Goal: Task Accomplishment & Management: Manage account settings

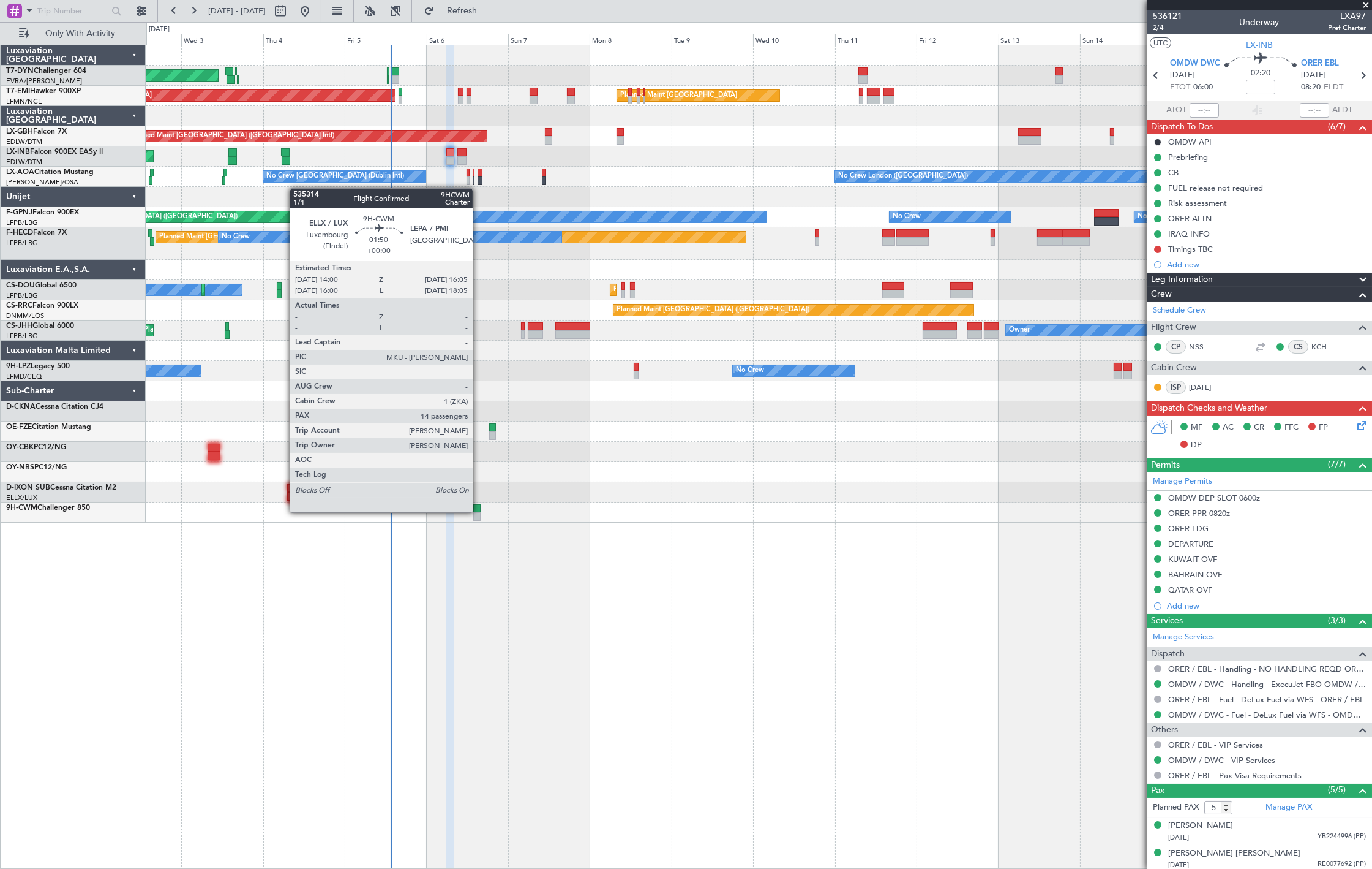
click at [476, 510] on div at bounding box center [476, 508] width 7 height 8
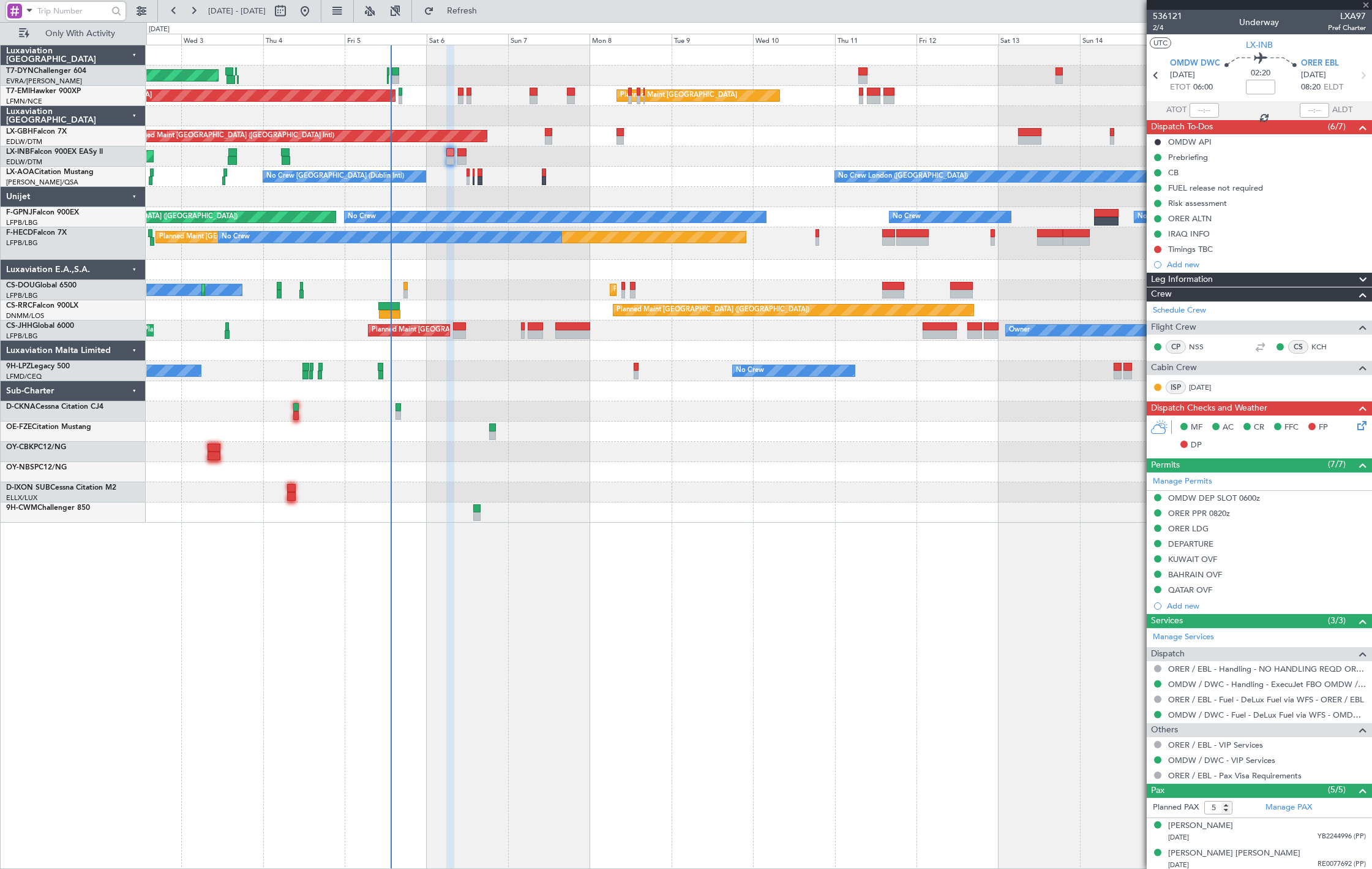
type input "14"
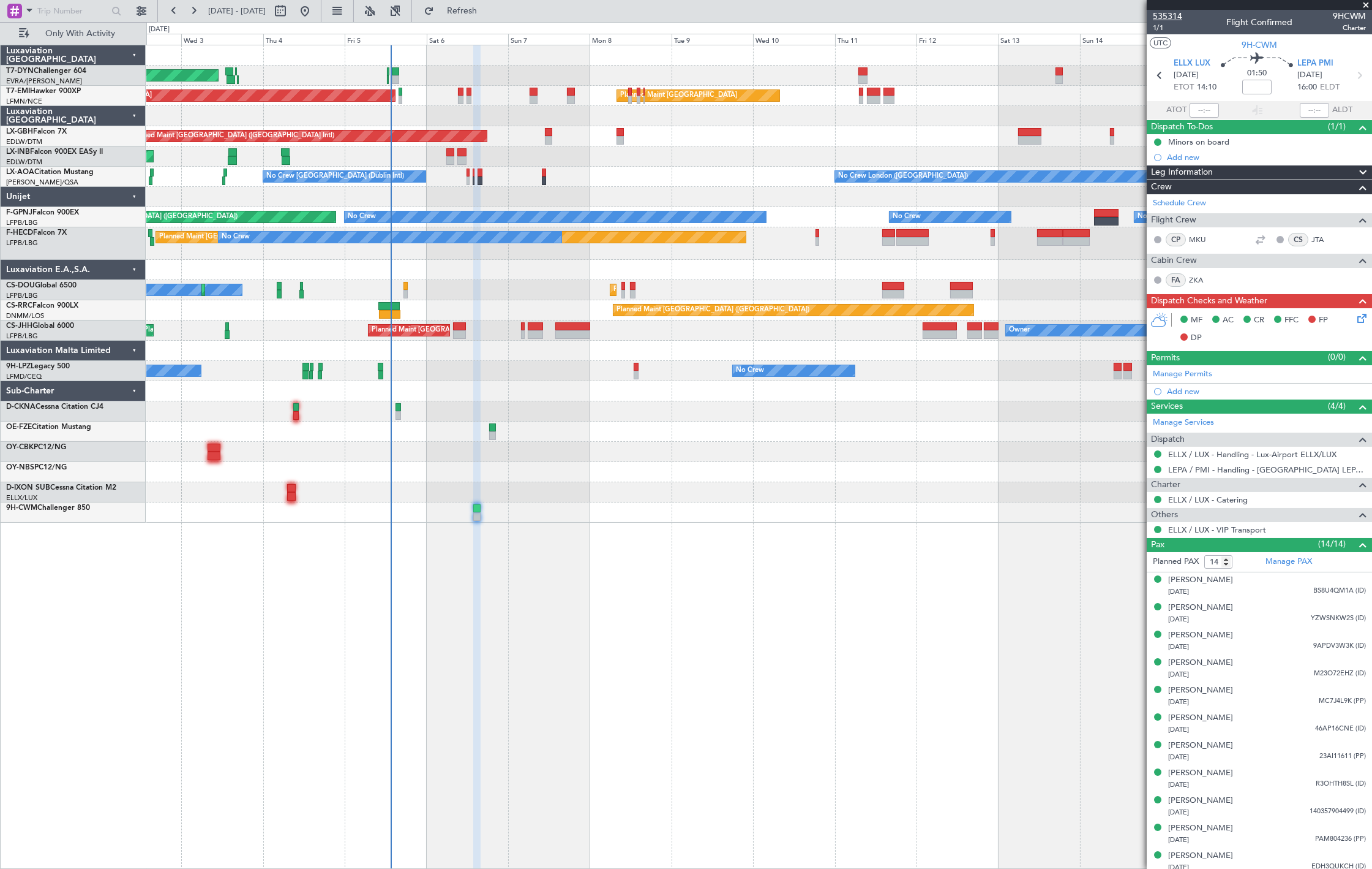
click at [1176, 17] on span "535314" at bounding box center [1167, 16] width 29 height 13
click at [1252, 87] on input at bounding box center [1257, 87] width 29 height 15
click at [1174, 17] on span "535314" at bounding box center [1167, 16] width 29 height 13
click at [496, 437] on div at bounding box center [492, 435] width 7 height 8
type input "+00:10"
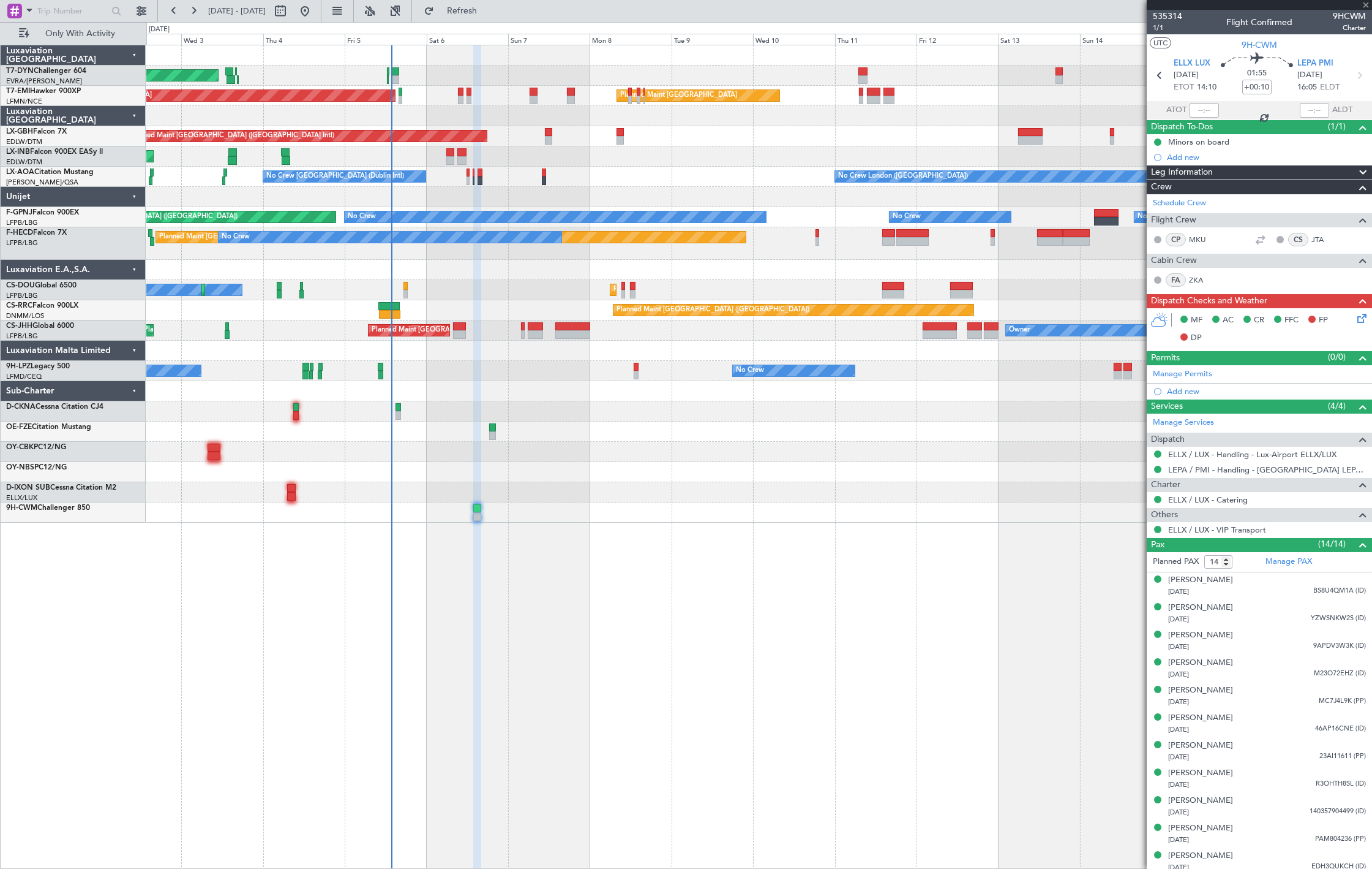
type input "2"
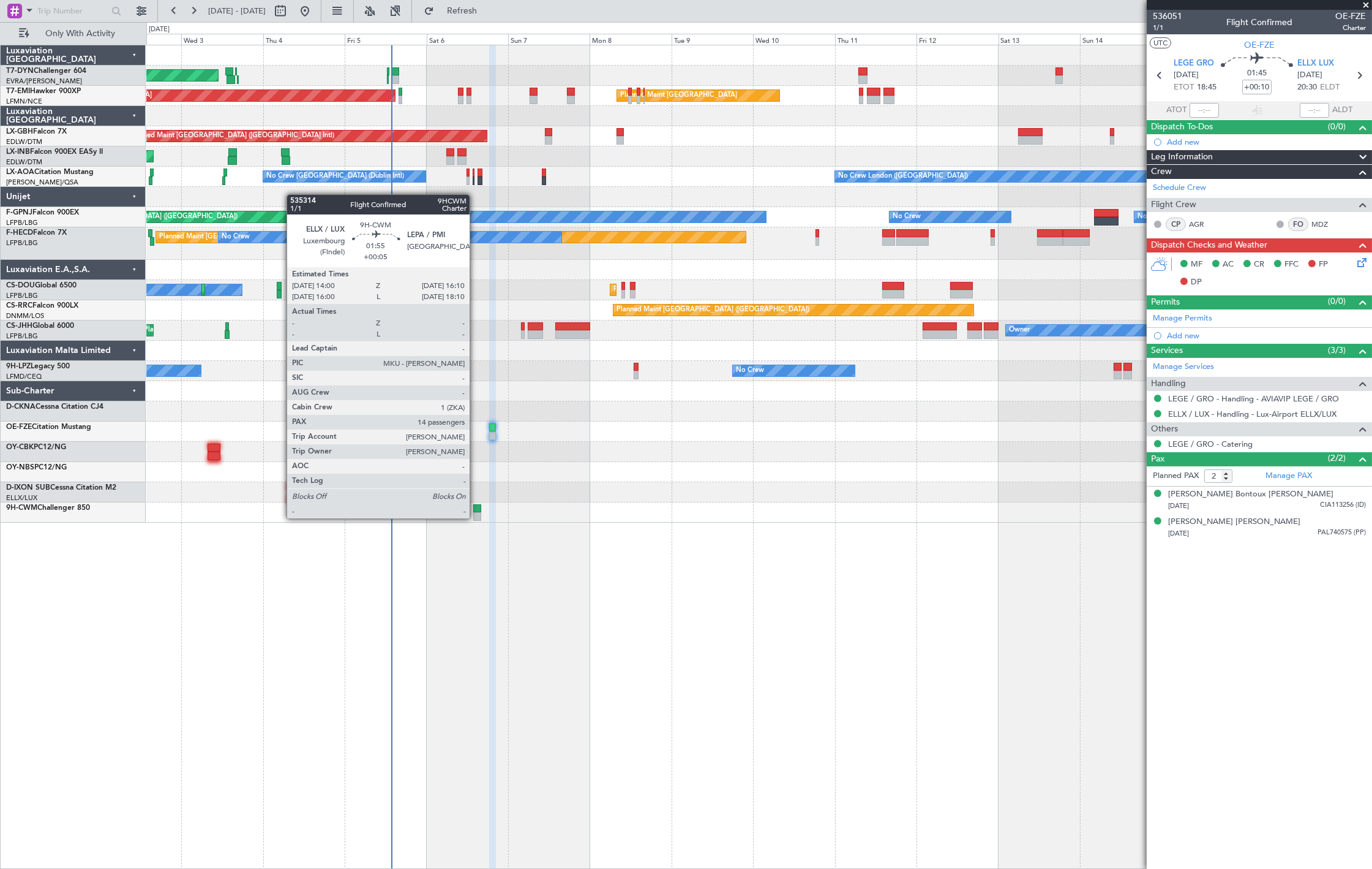
click at [476, 517] on div at bounding box center [477, 516] width 8 height 8
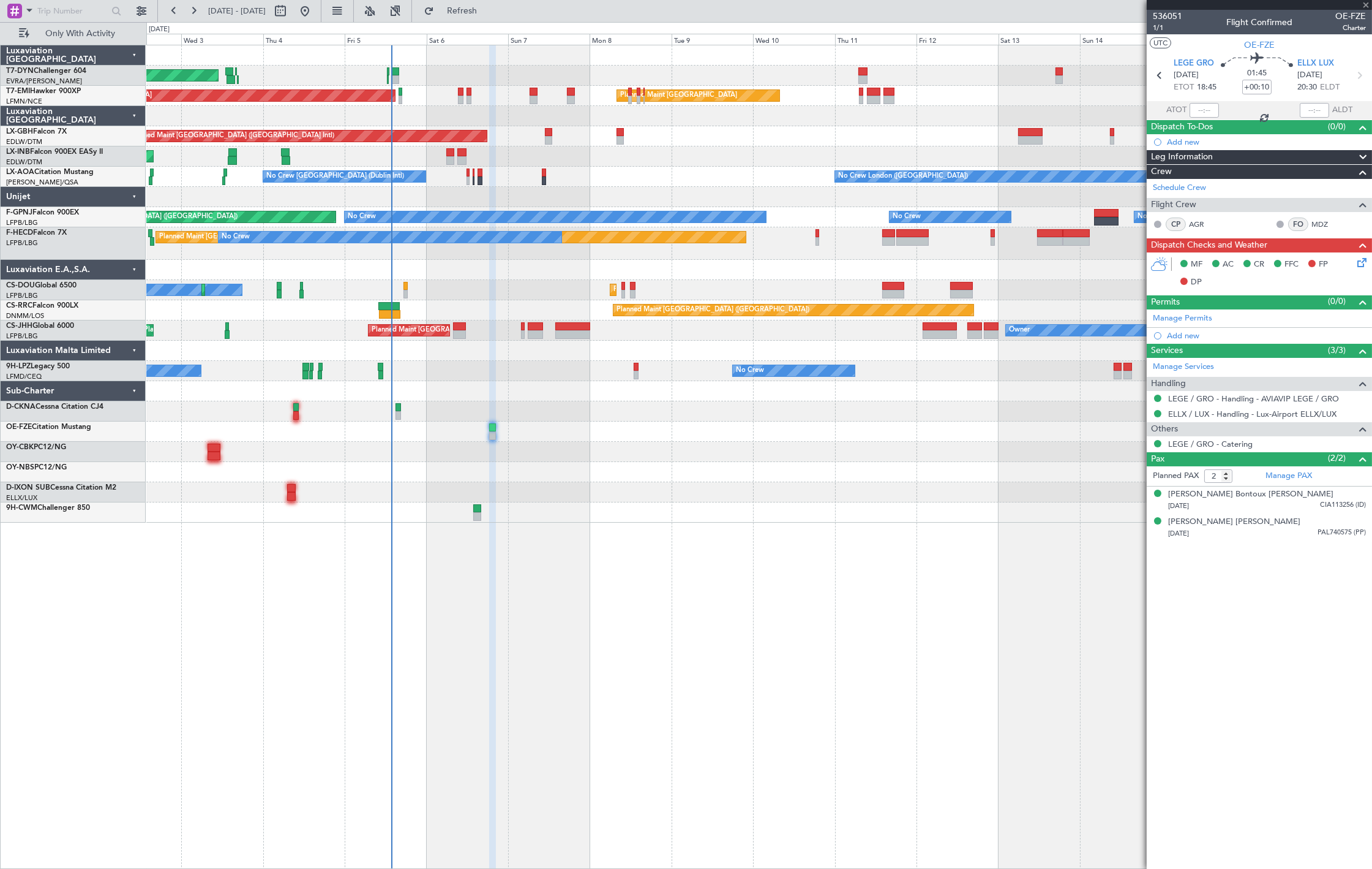
type input "+00:05"
type input "14"
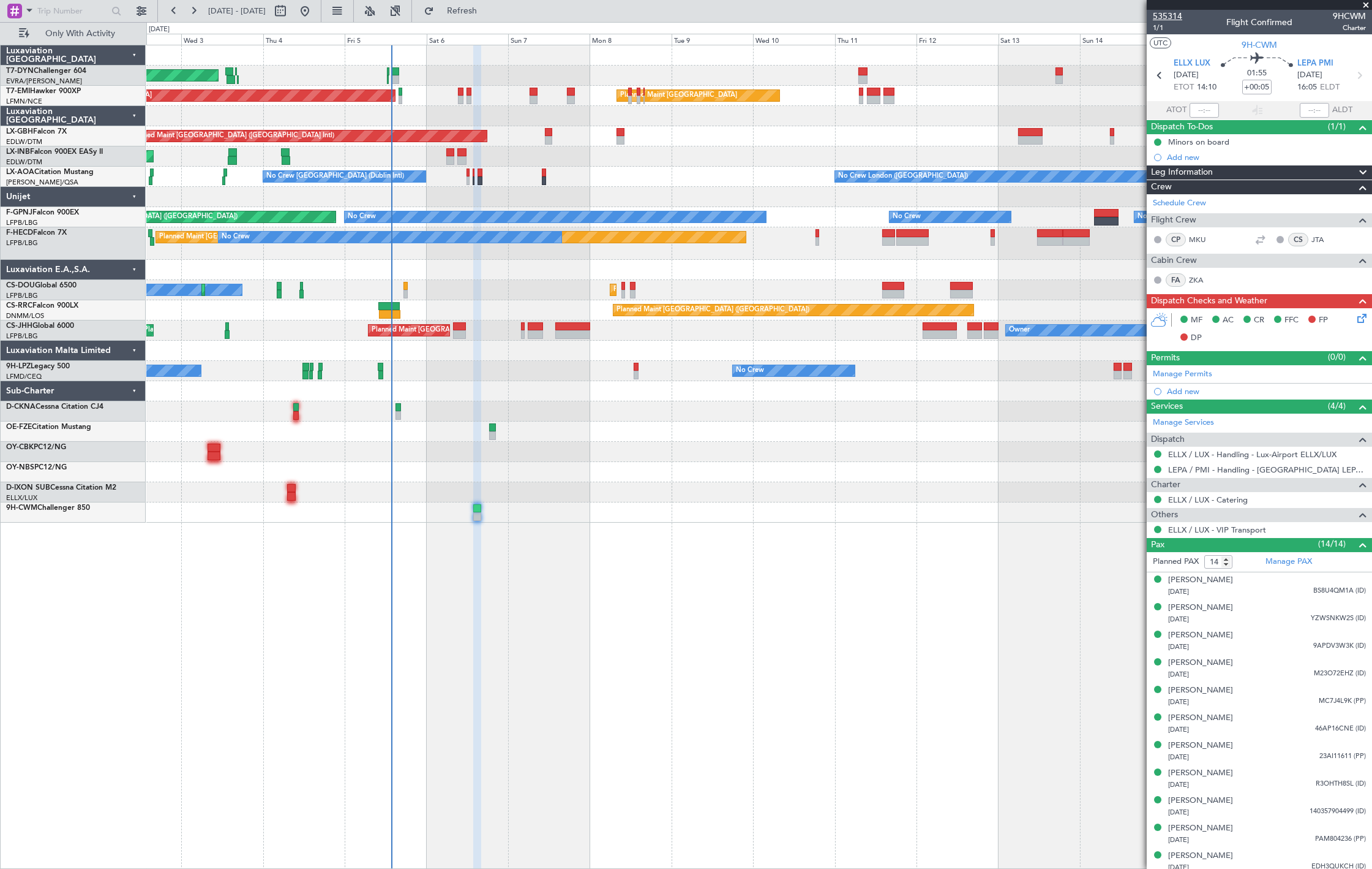
click at [1160, 14] on span "535314" at bounding box center [1167, 16] width 29 height 13
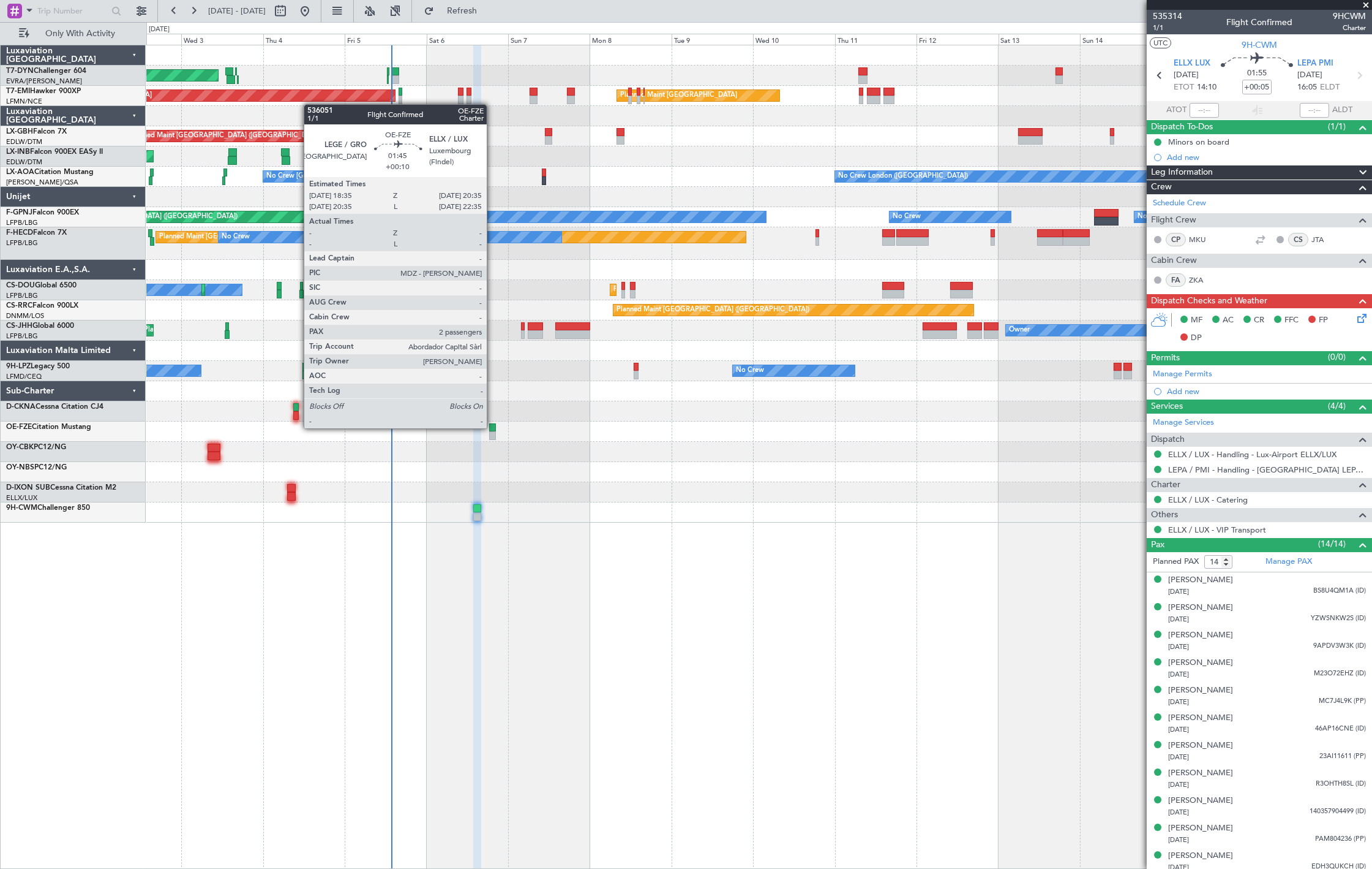
click at [493, 427] on div at bounding box center [492, 427] width 7 height 8
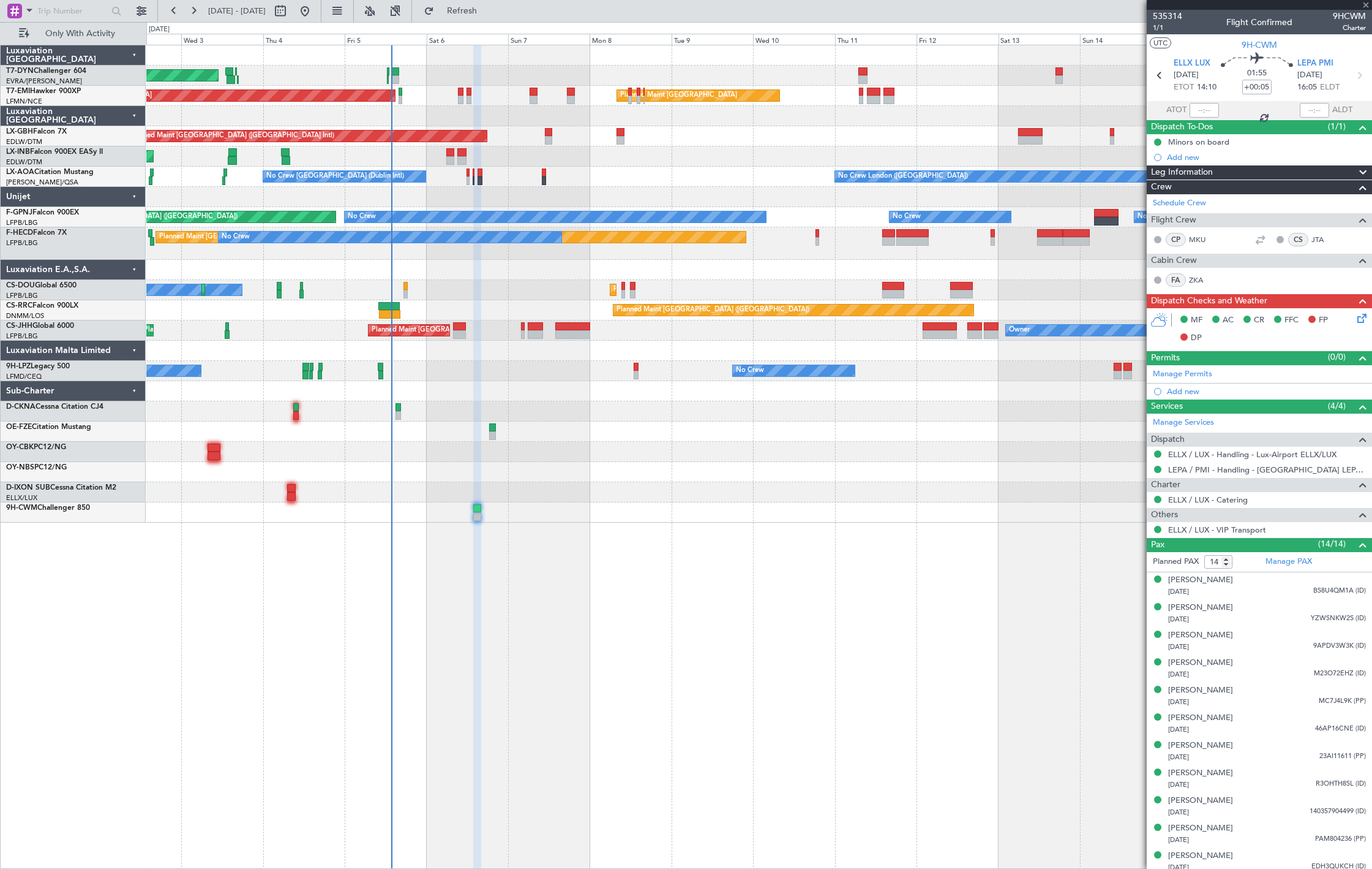
type input "+00:10"
type input "2"
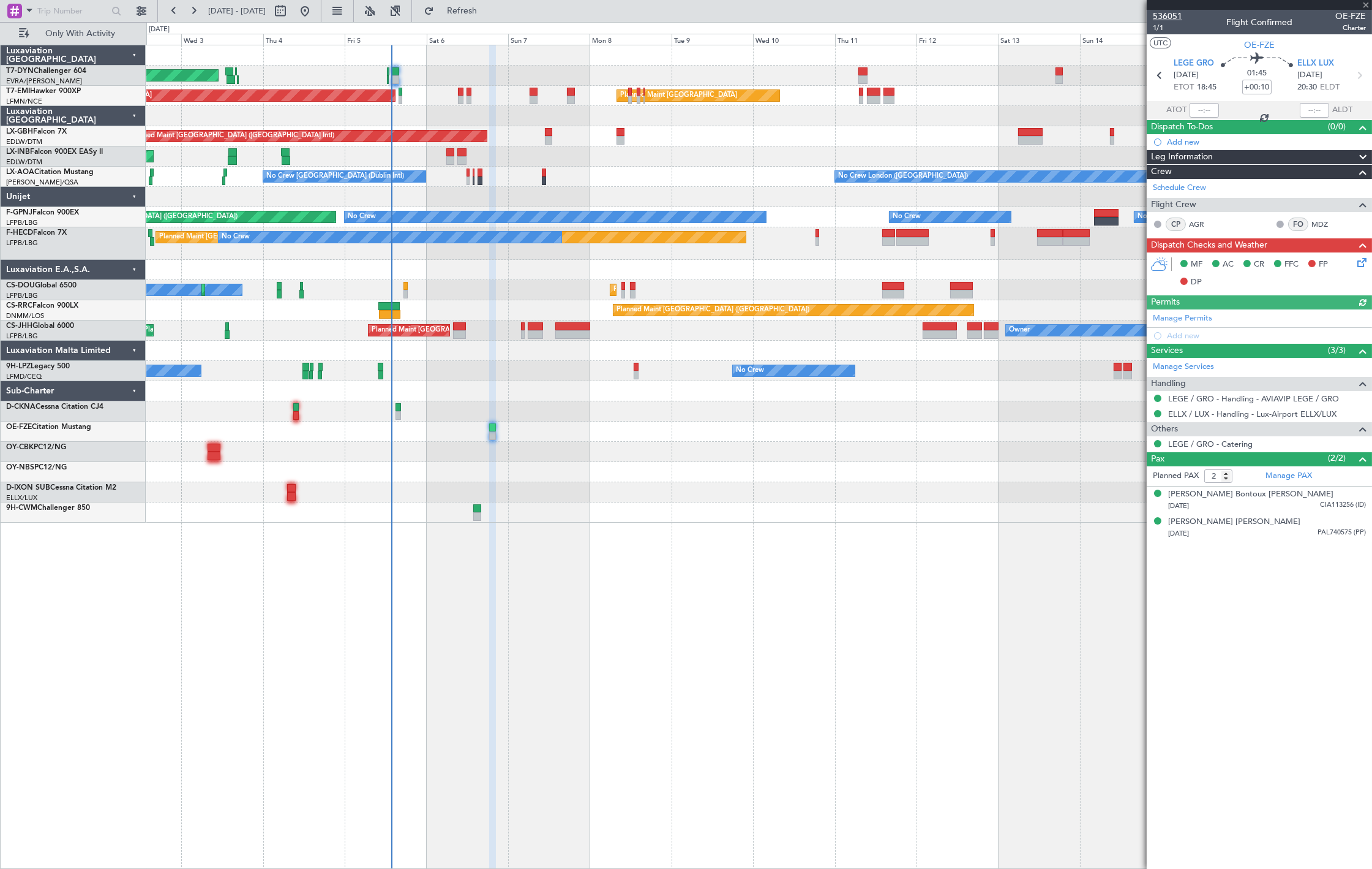
click at [1158, 11] on span "536051" at bounding box center [1167, 16] width 29 height 13
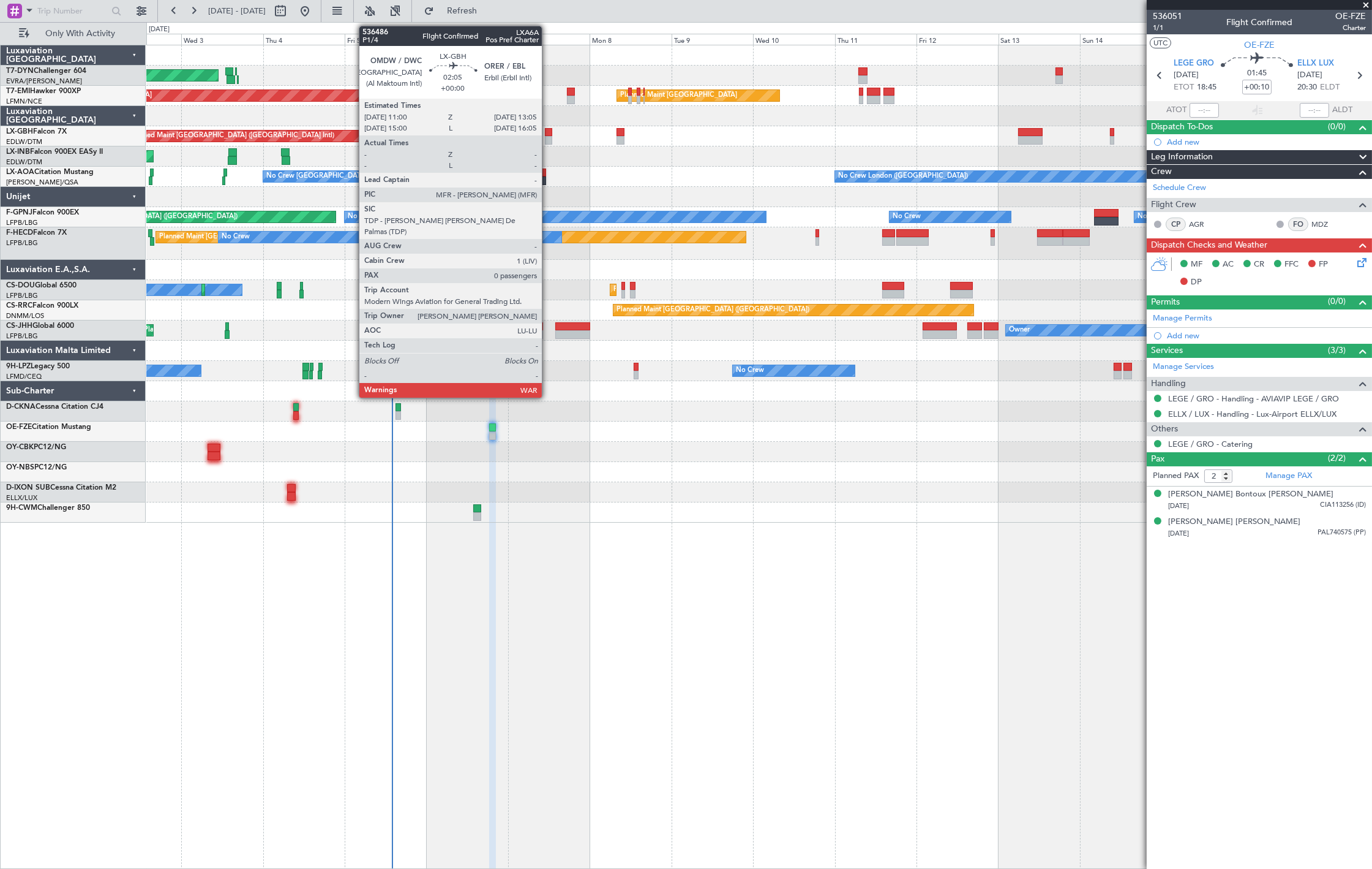
click at [547, 136] on div at bounding box center [548, 140] width 7 height 8
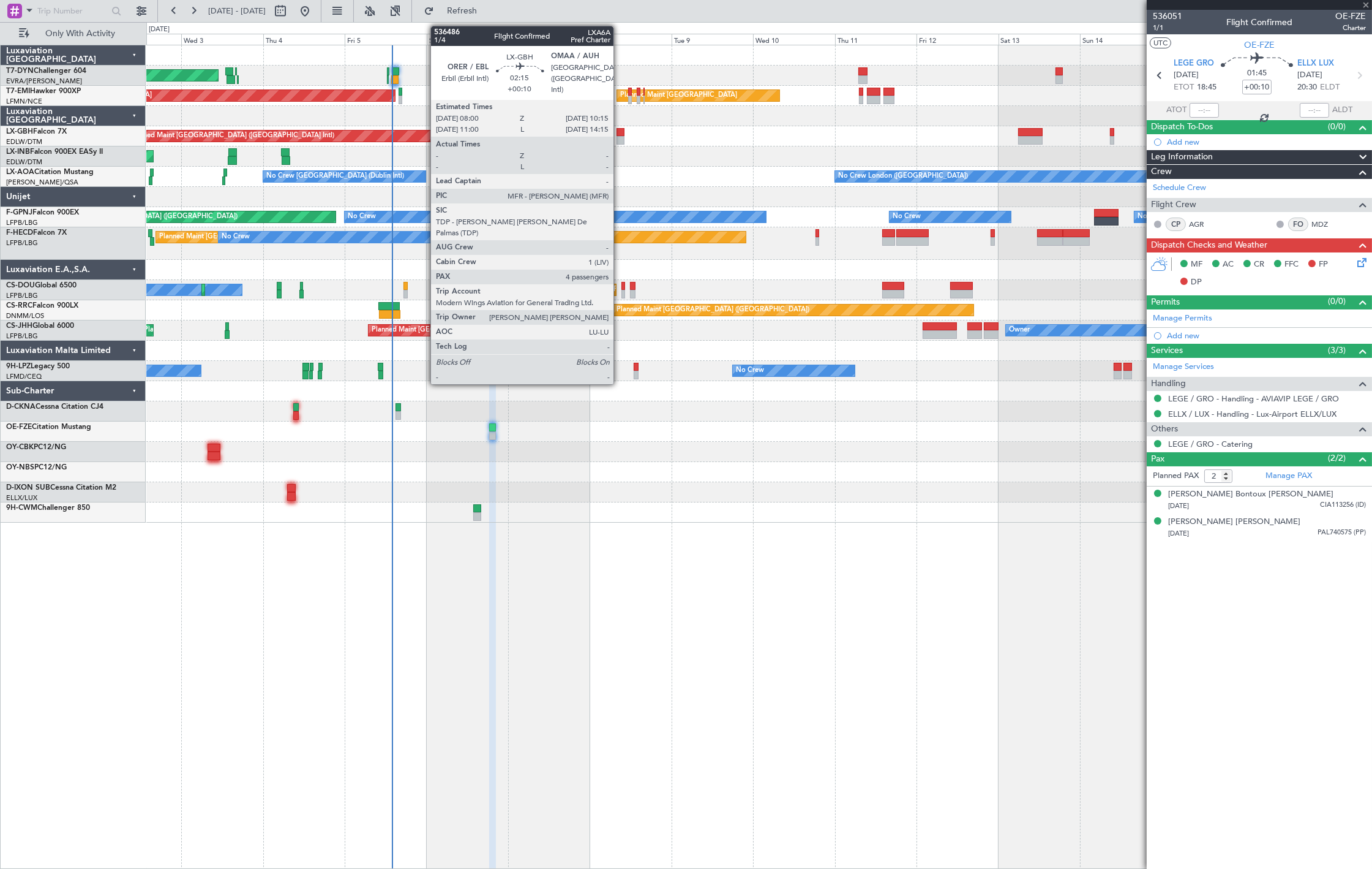
type input "0"
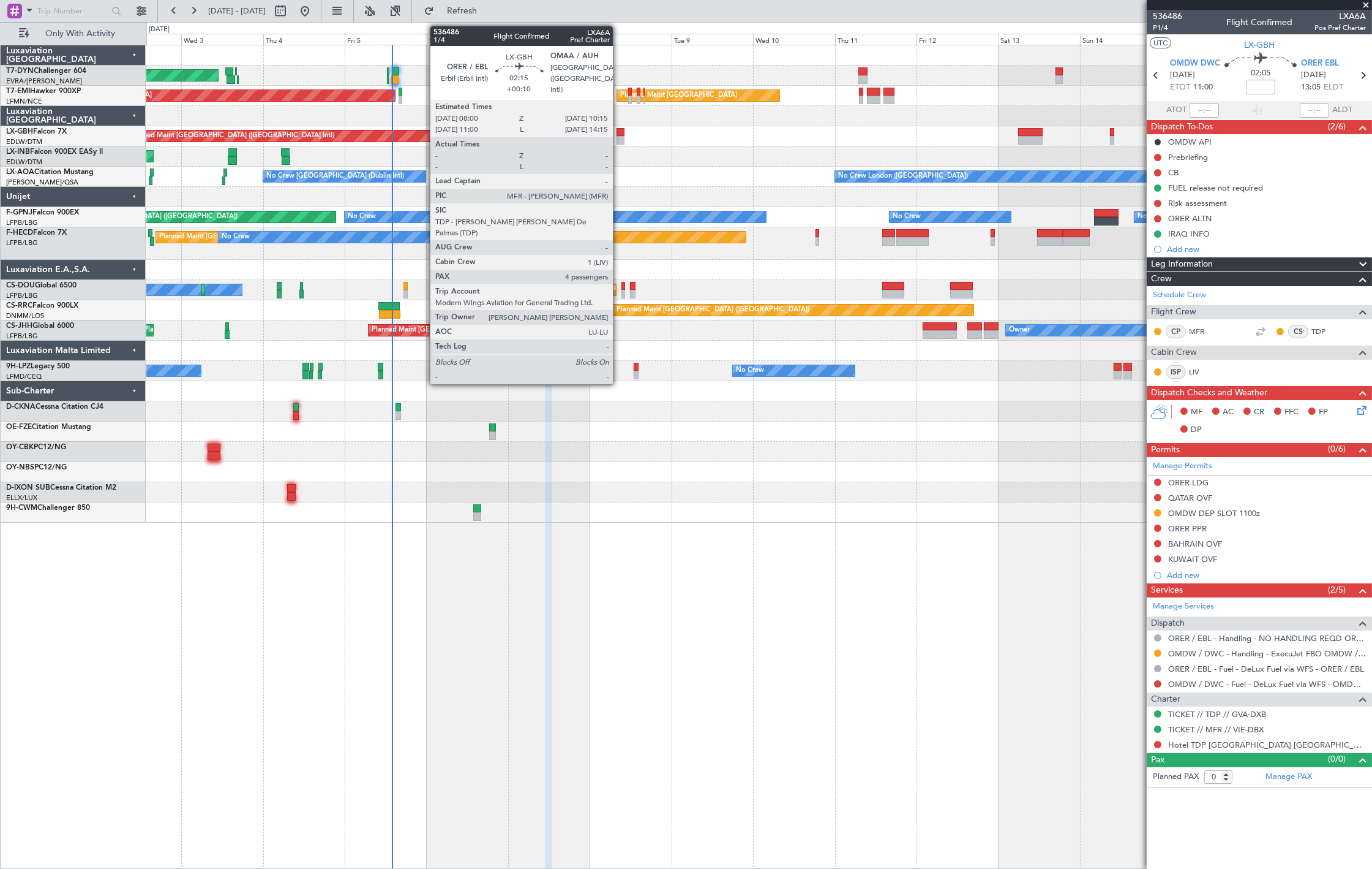
click at [619, 129] on div at bounding box center [620, 132] width 8 height 8
type input "+00:10"
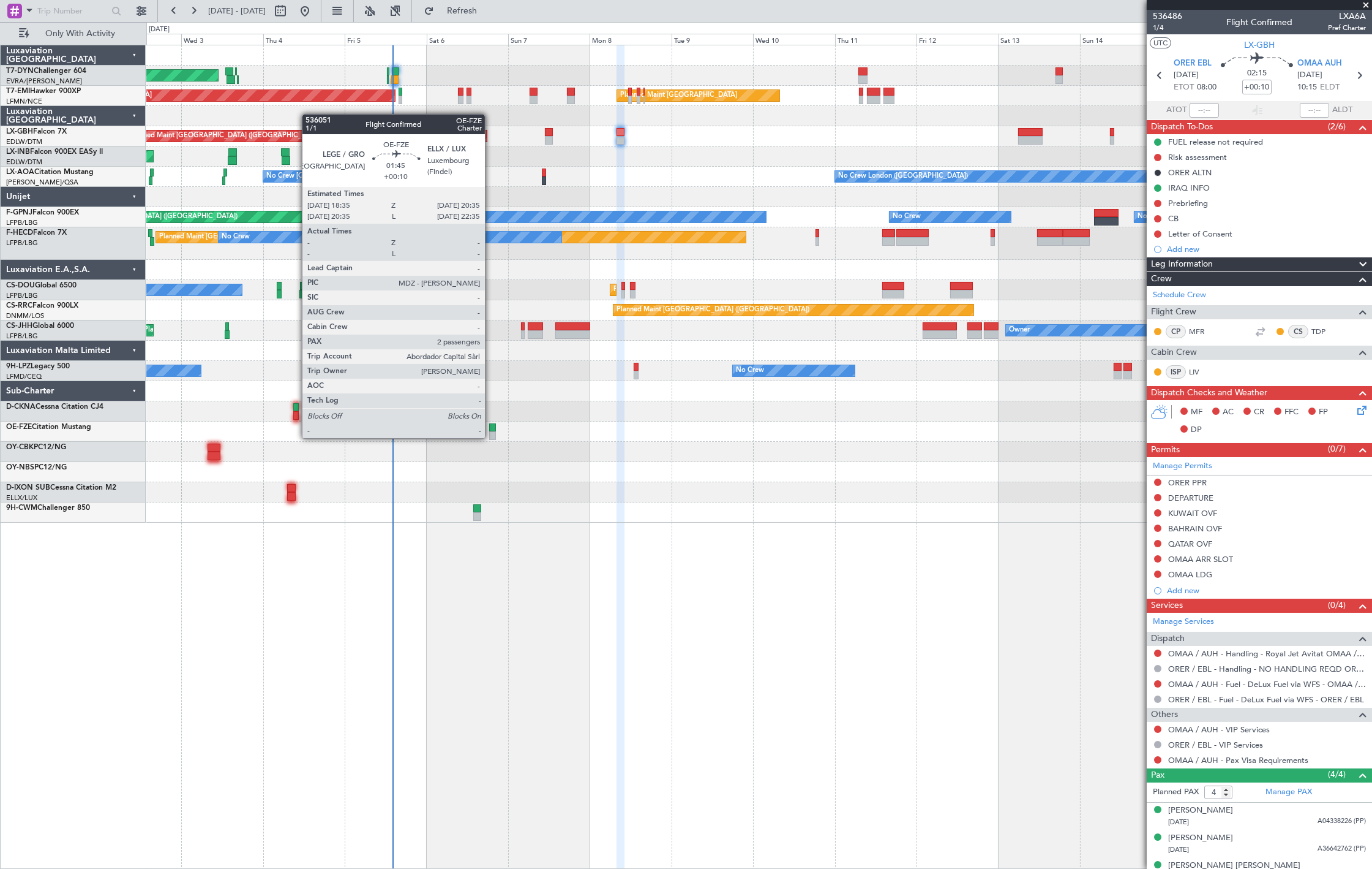
click at [491, 437] on div at bounding box center [492, 435] width 7 height 8
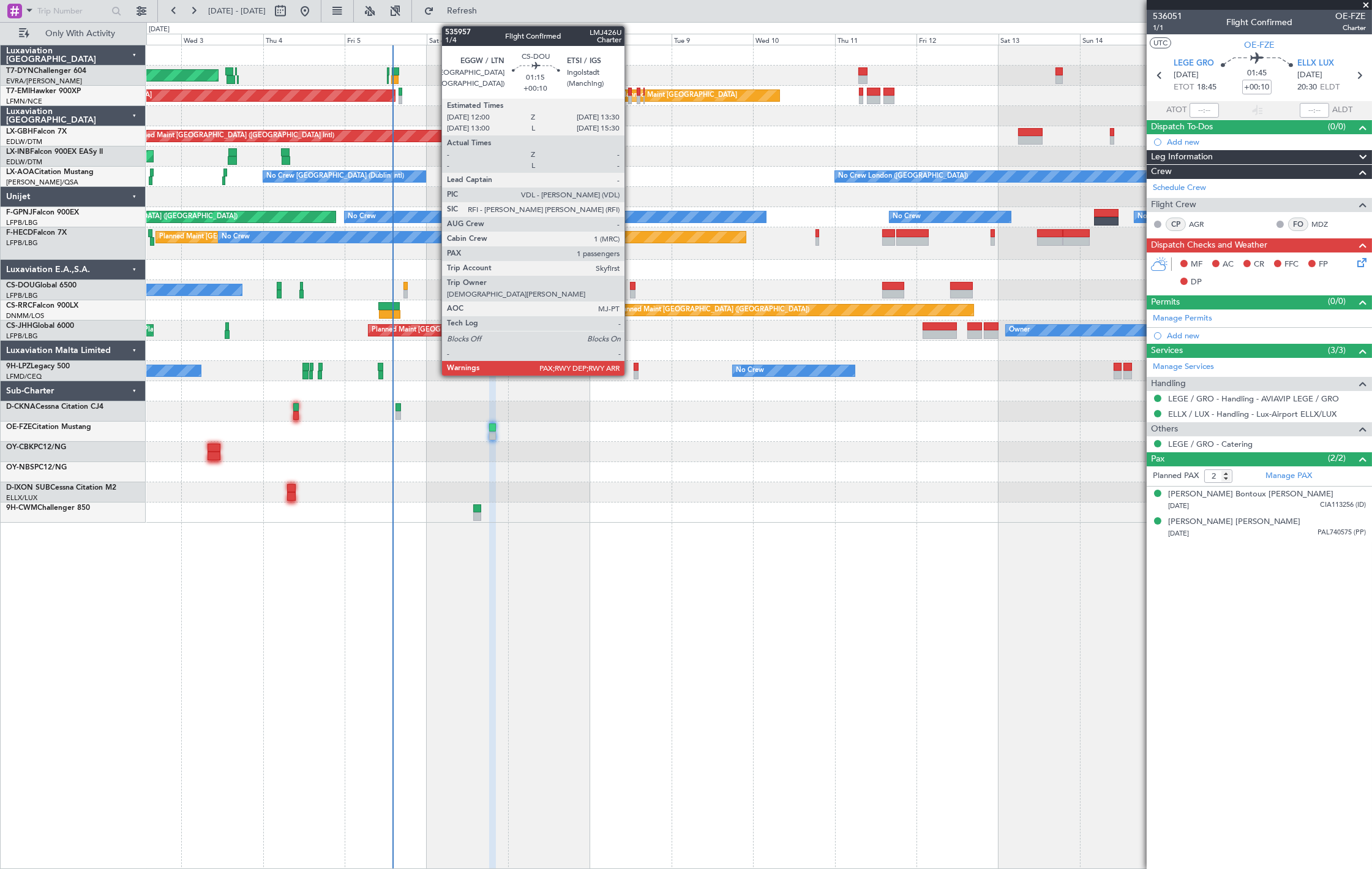
click at [631, 290] on div at bounding box center [633, 294] width 6 height 8
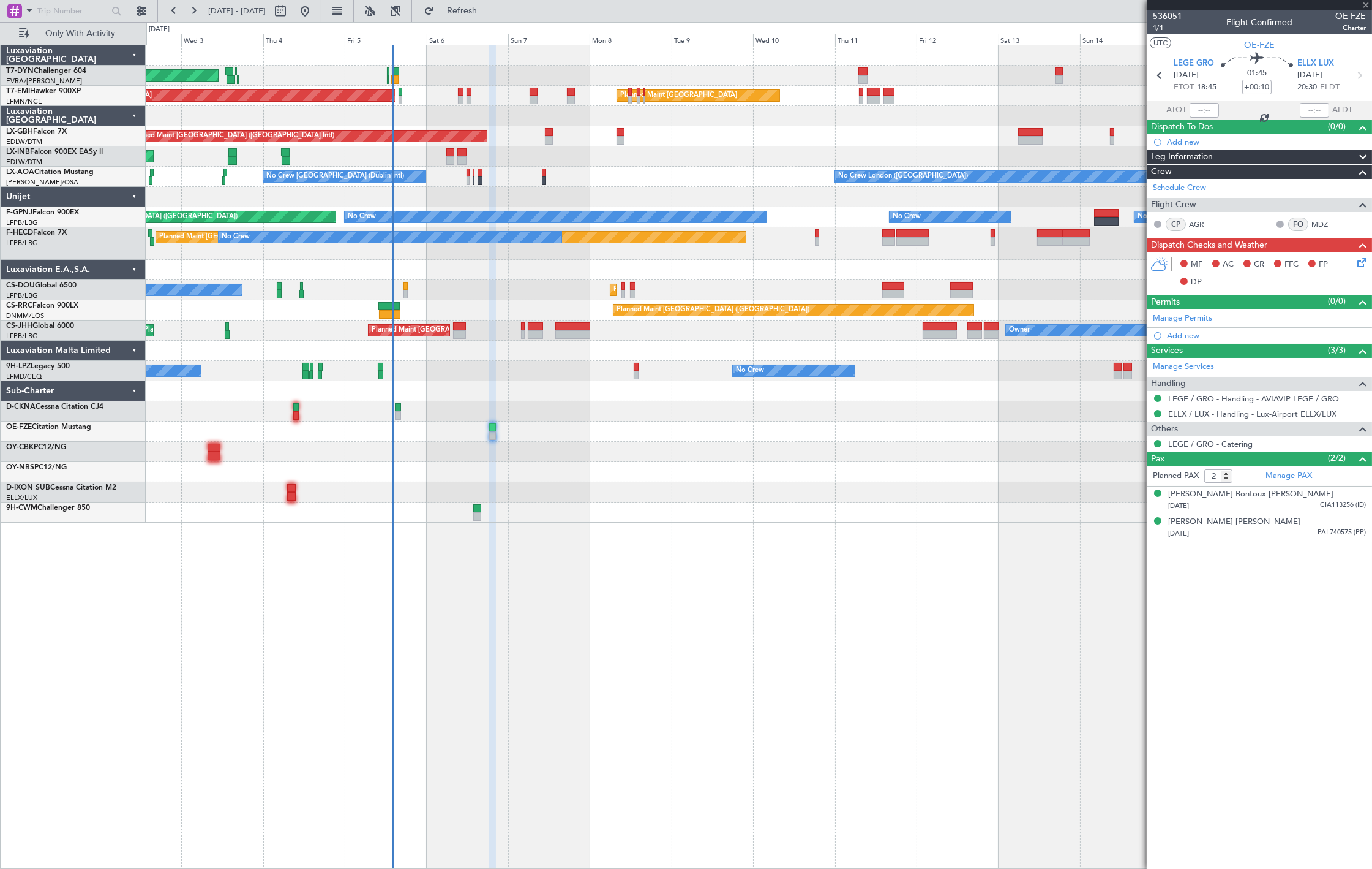
type input "6"
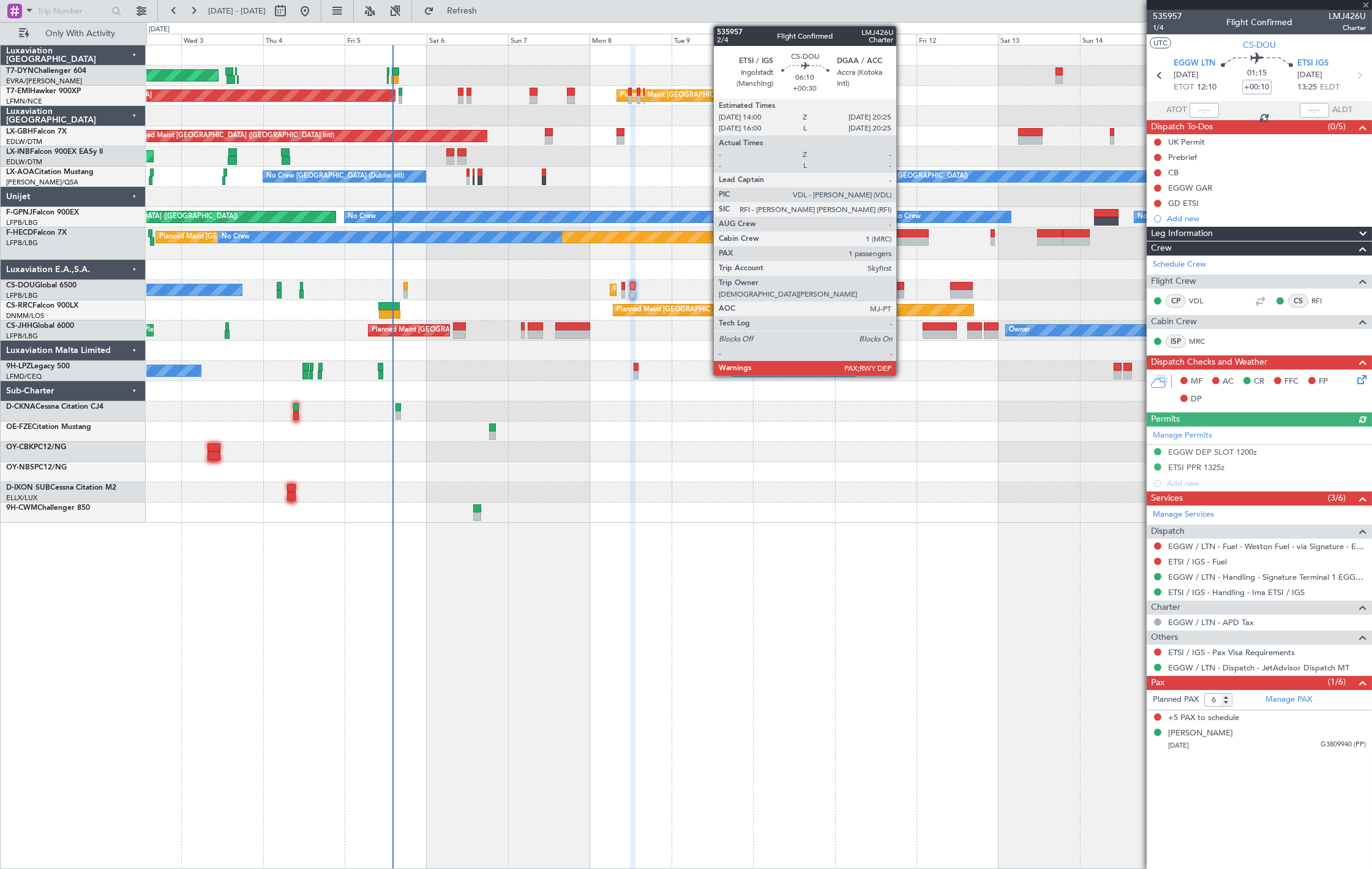
click at [903, 290] on div at bounding box center [893, 294] width 22 height 8
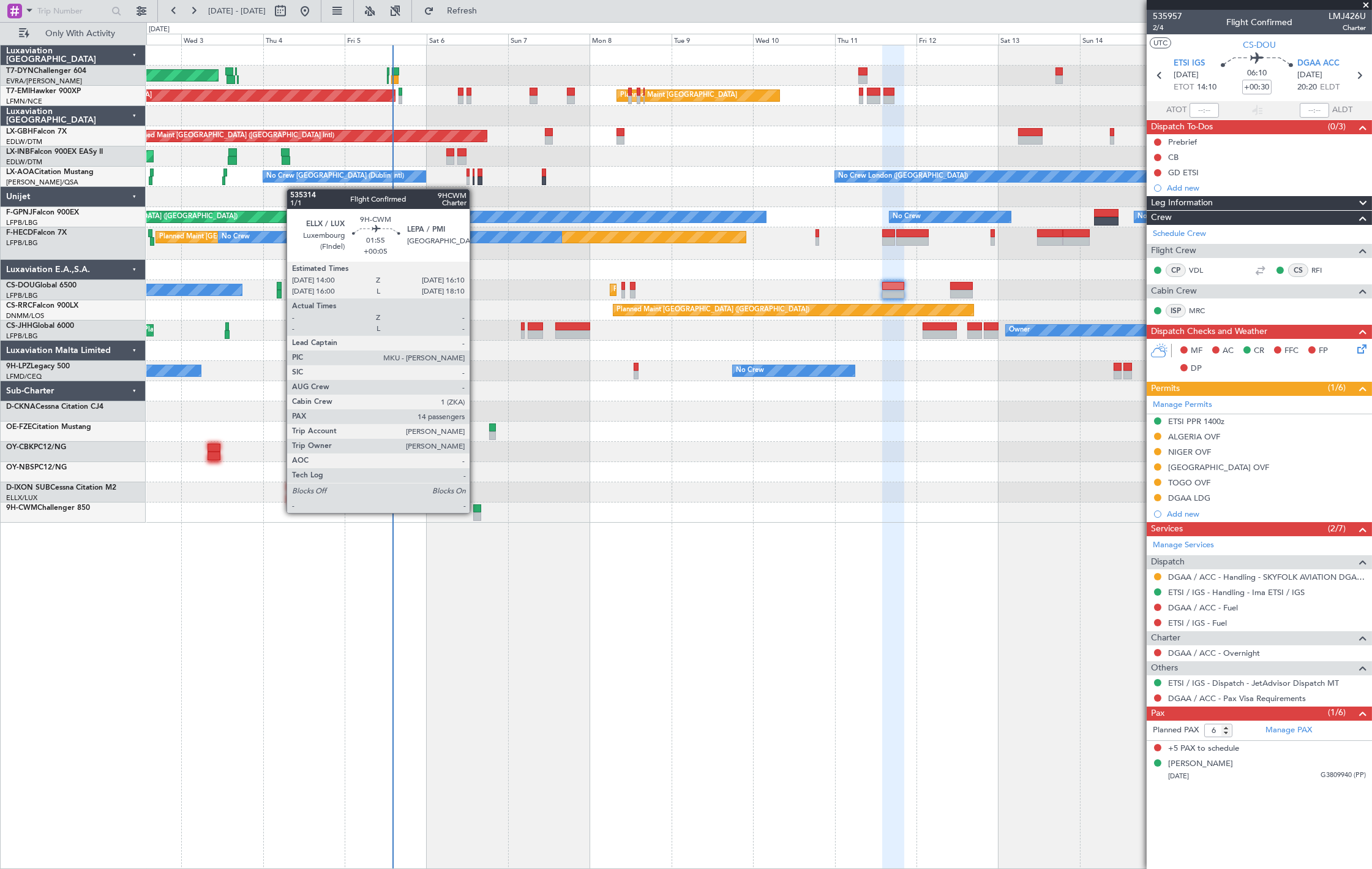
click at [476, 512] on div at bounding box center [477, 516] width 8 height 8
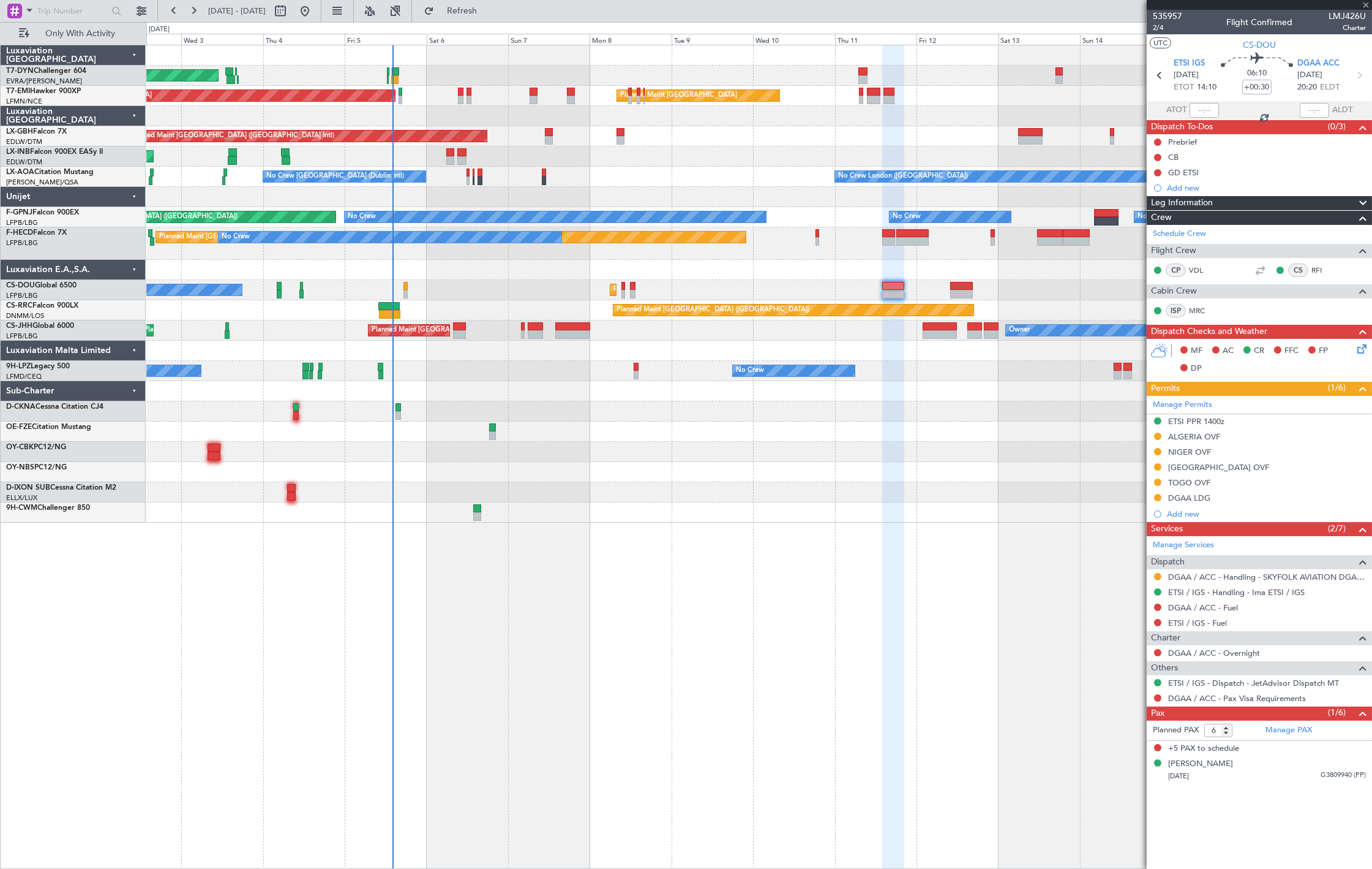
type input "+00:05"
type input "14"
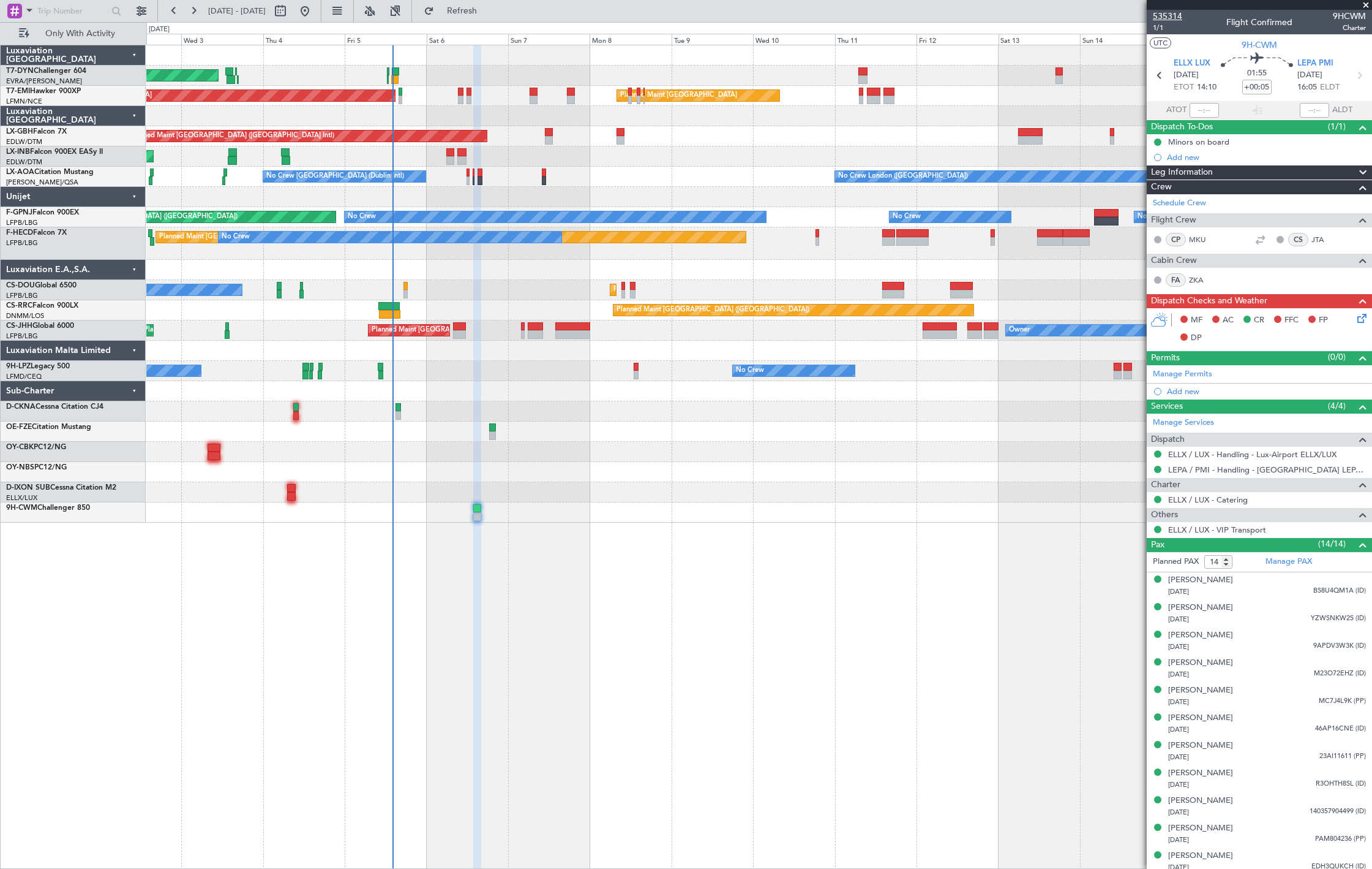
click at [1163, 19] on span "535314" at bounding box center [1167, 16] width 29 height 13
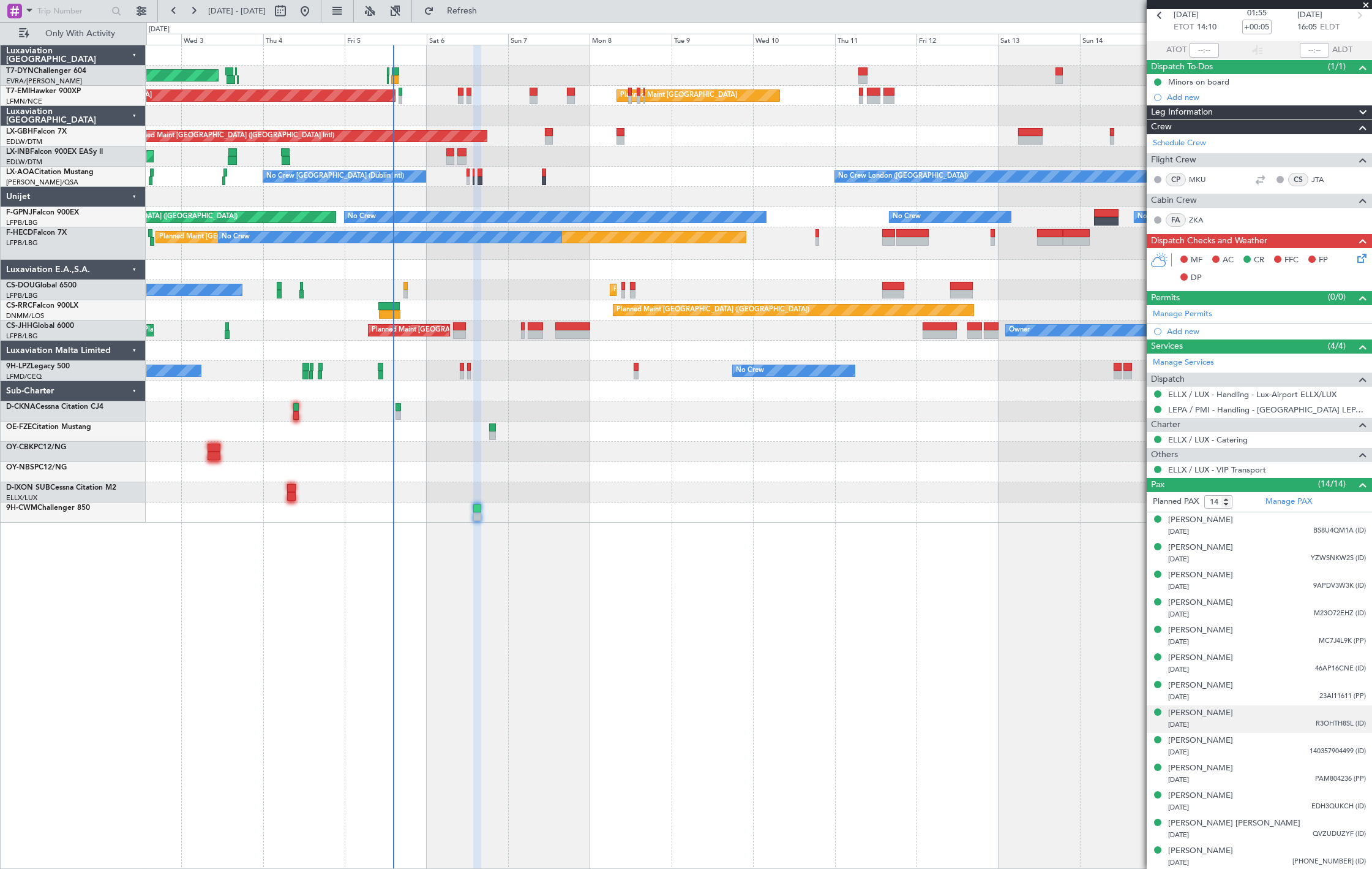
scroll to position [88, 0]
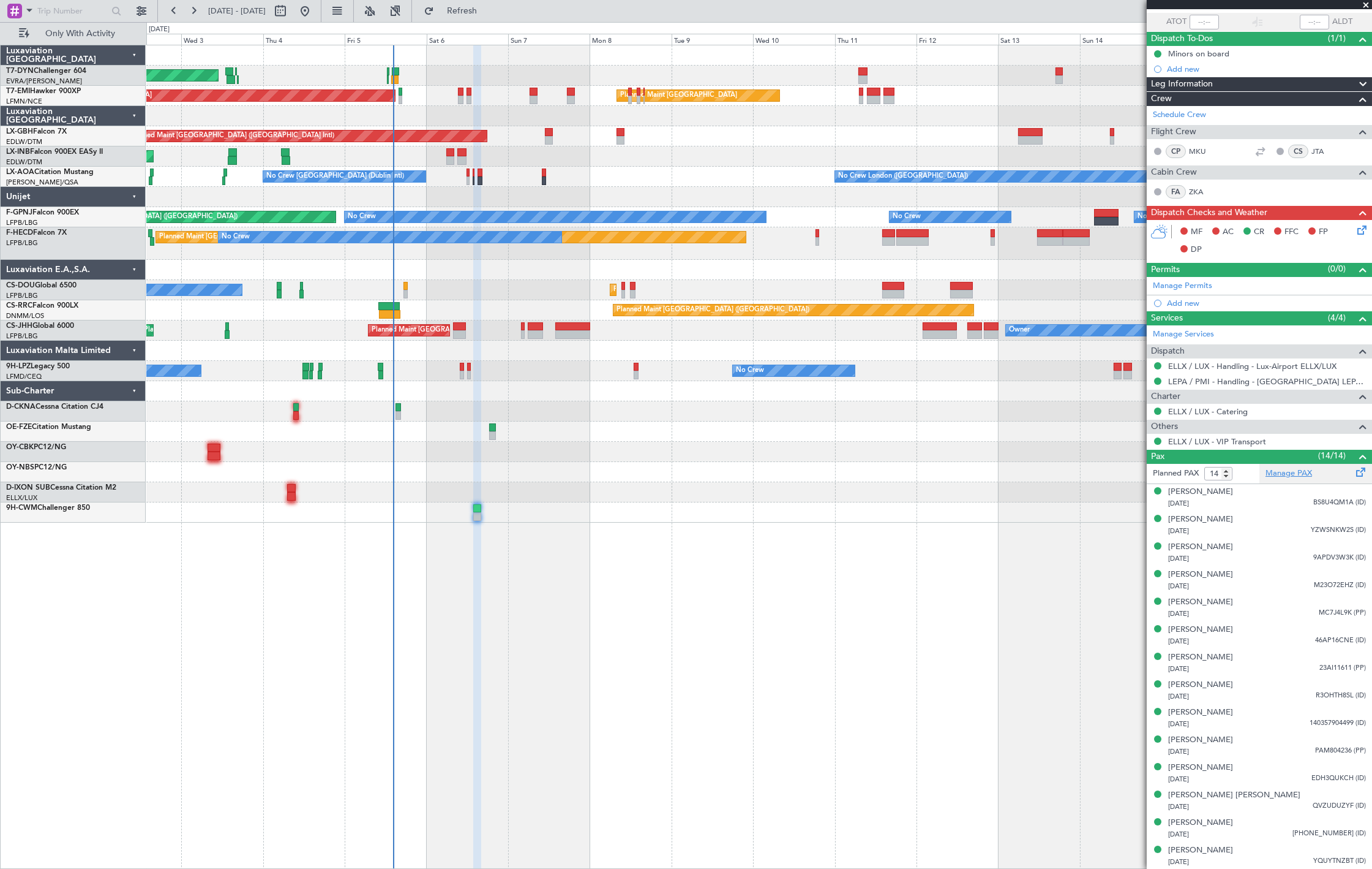
click at [1287, 479] on link "Manage PAX" at bounding box center [1289, 473] width 47 height 12
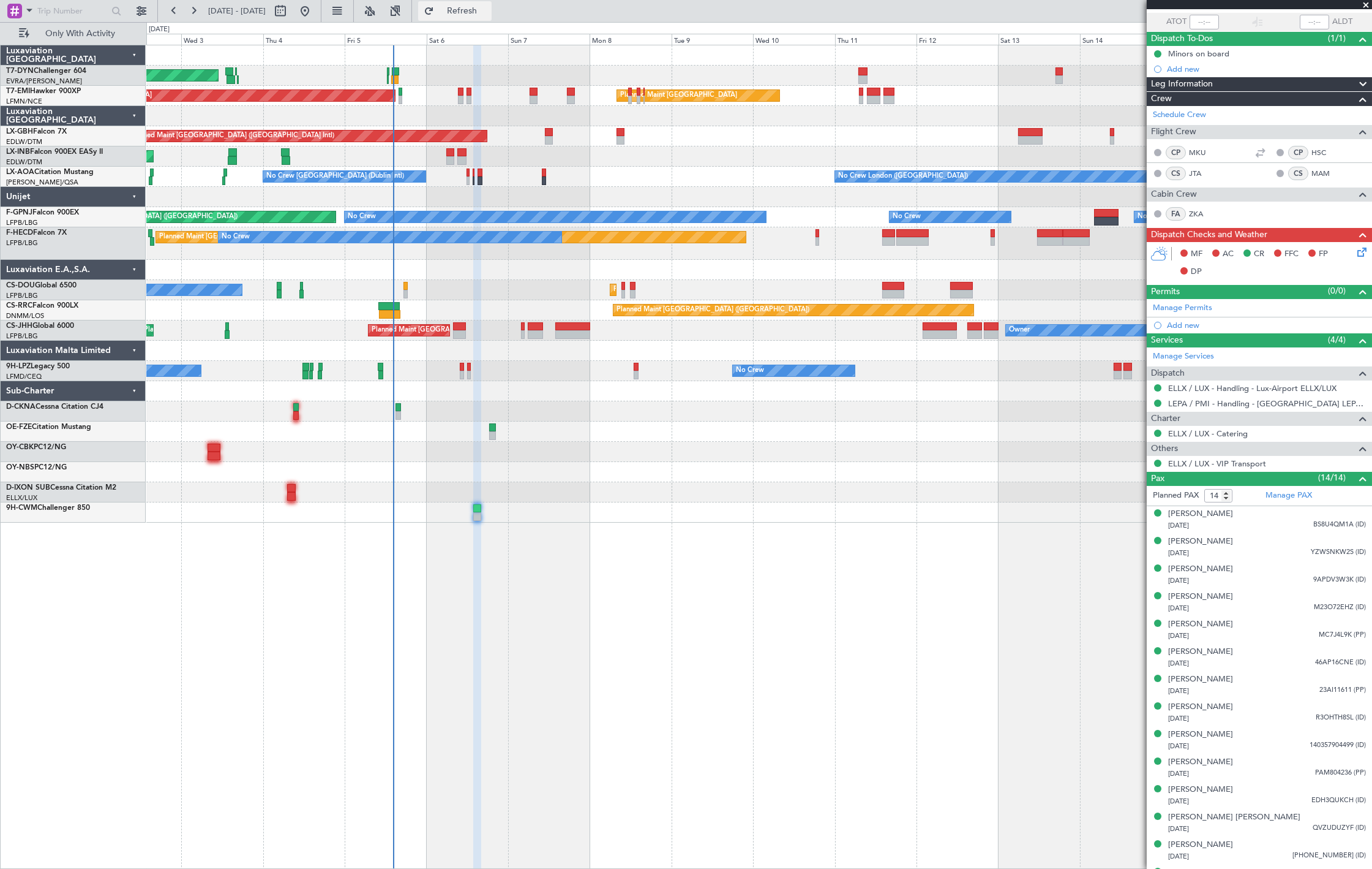
click at [488, 7] on span "Refresh" at bounding box center [463, 10] width 52 height 8
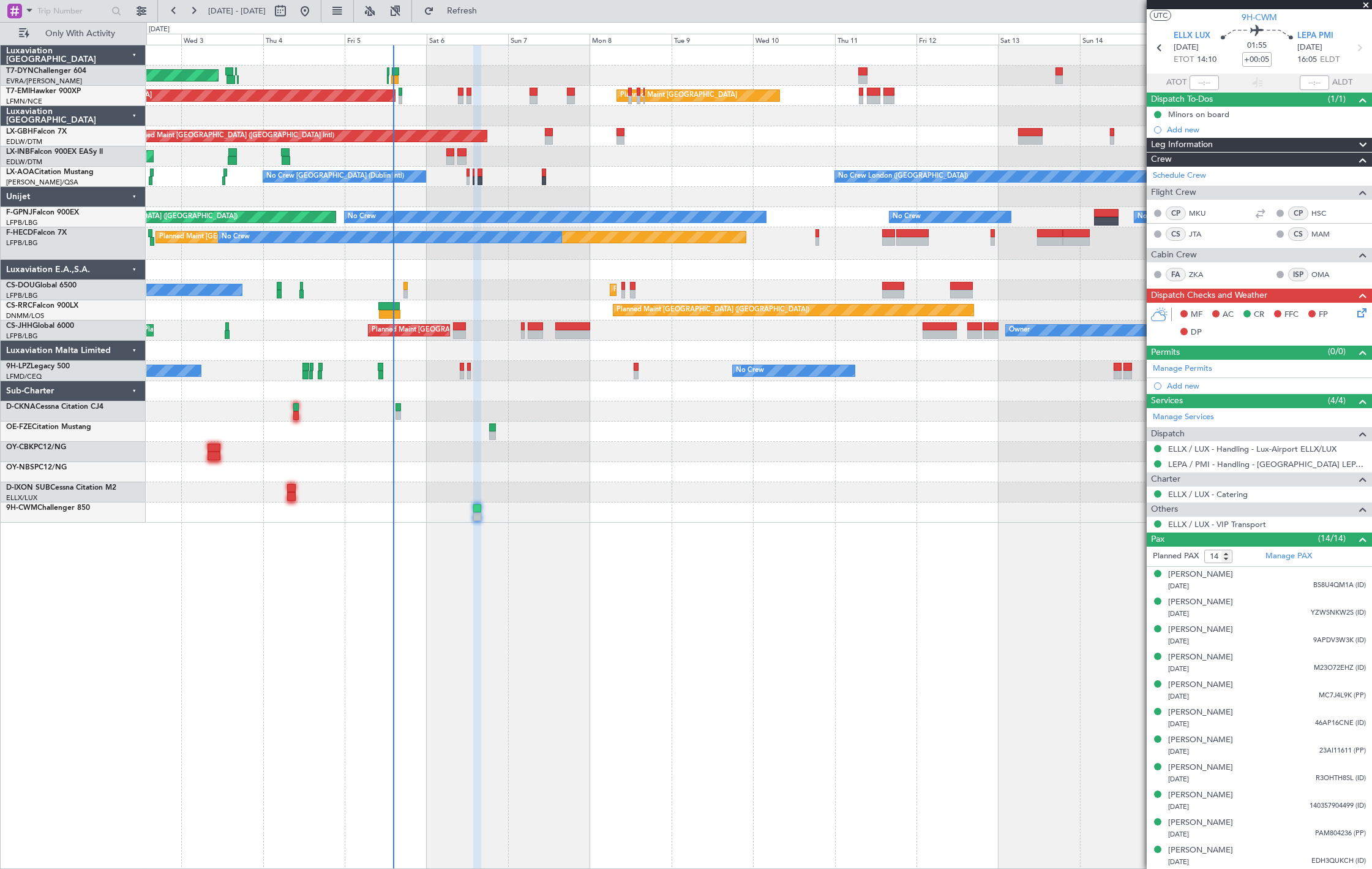
scroll to position [0, 0]
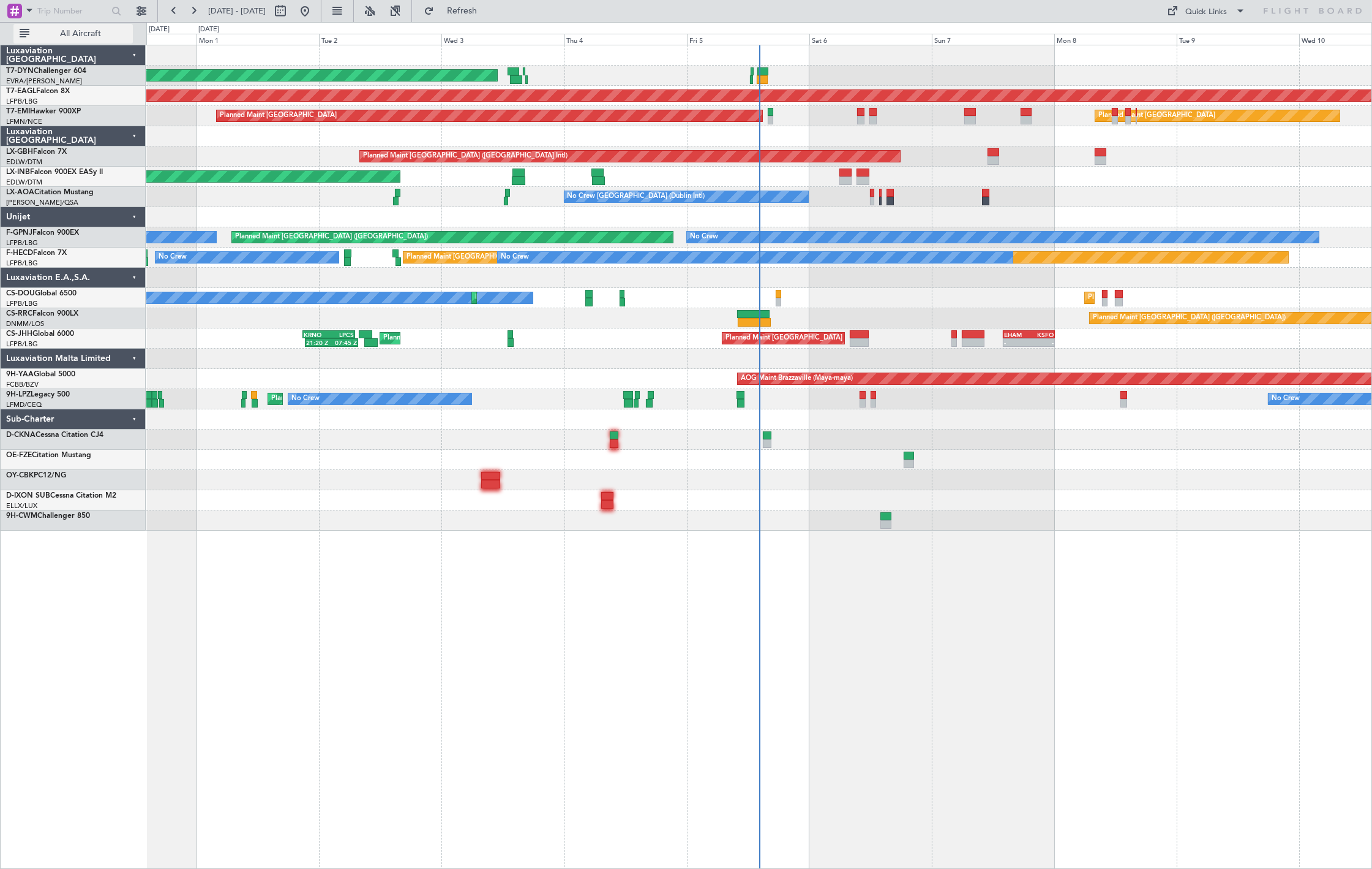
click at [89, 39] on button "All Aircraft" at bounding box center [73, 34] width 120 height 19
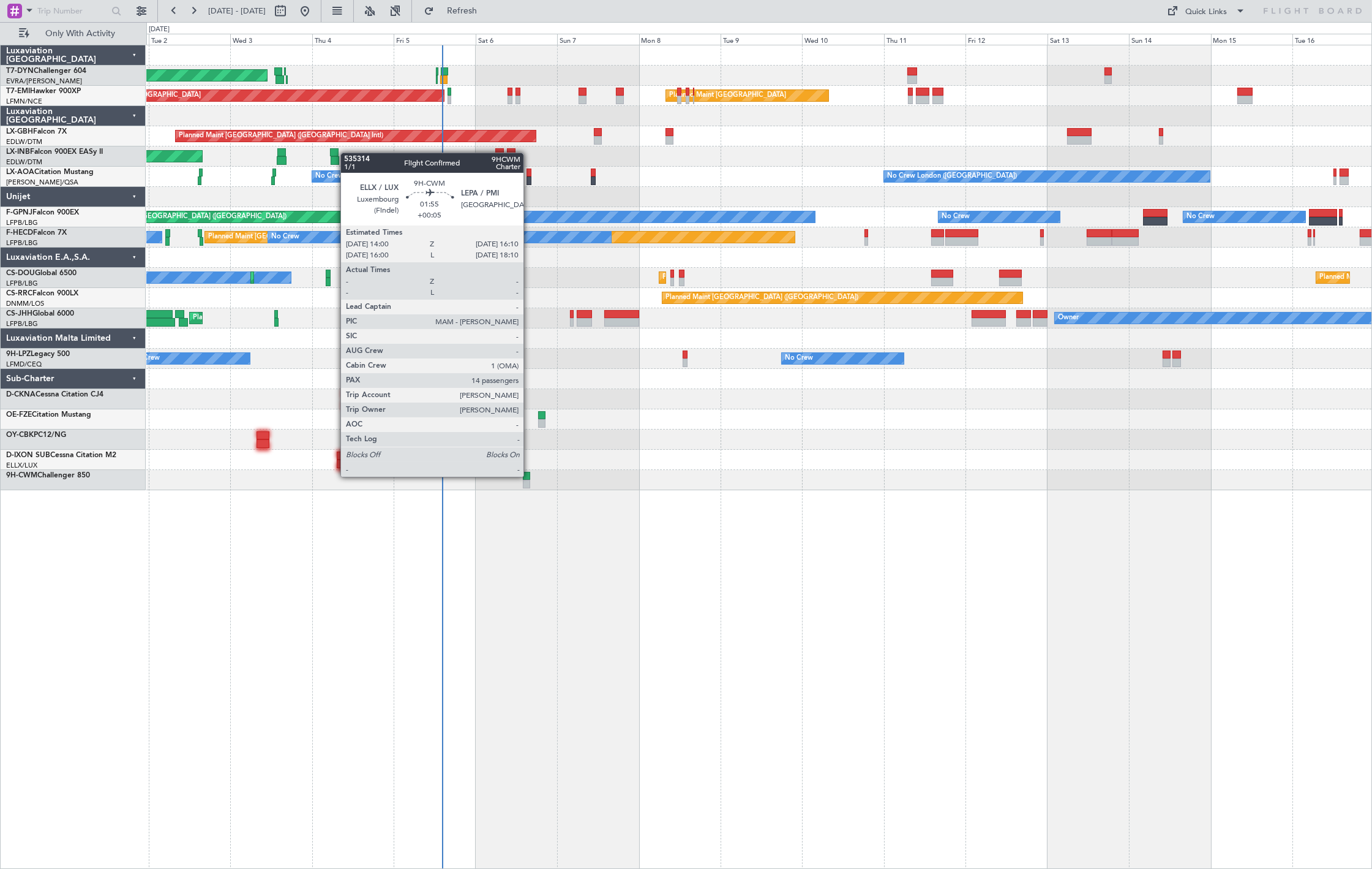
click at [528, 480] on div at bounding box center [527, 484] width 8 height 8
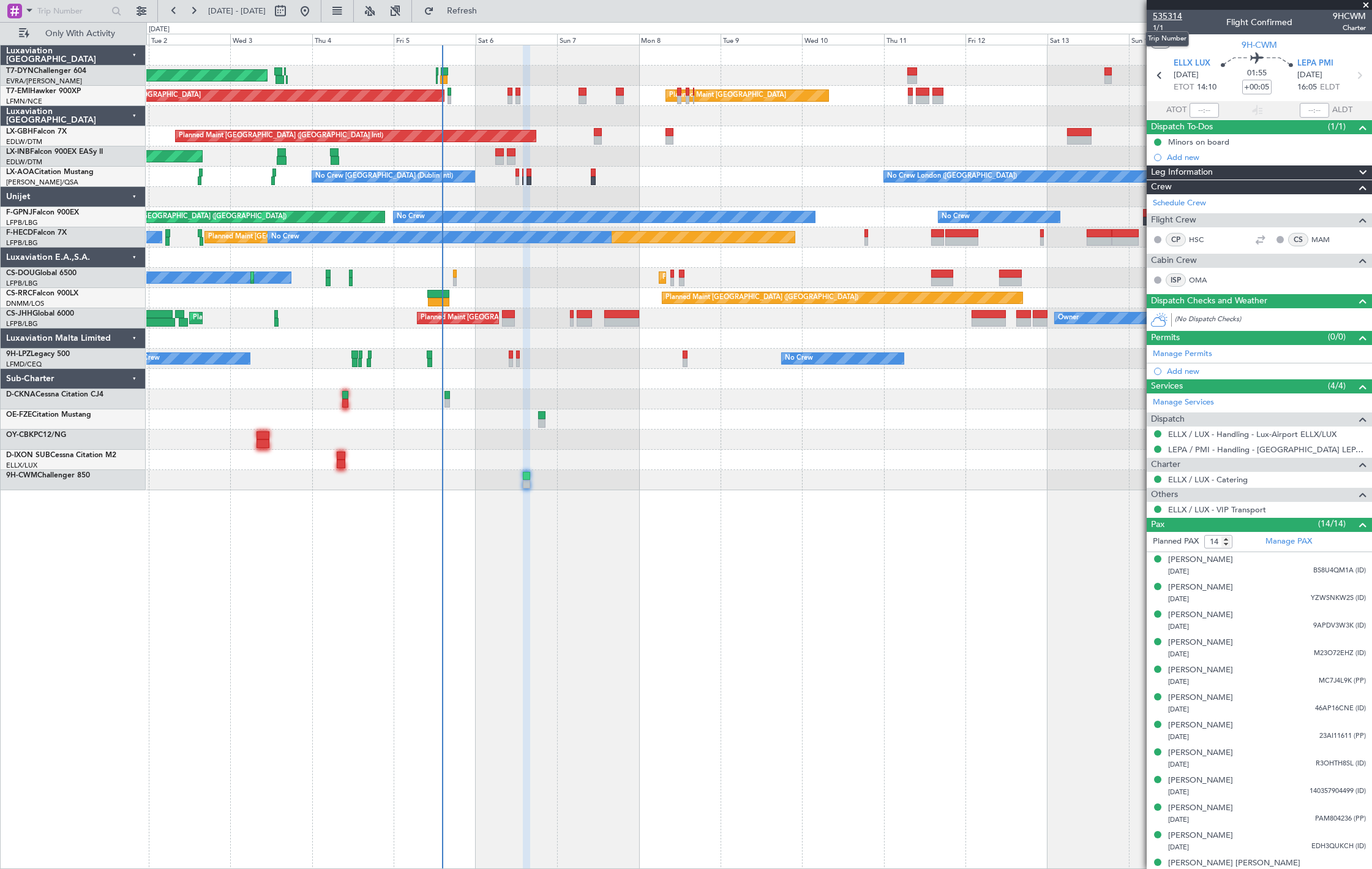
click at [1161, 14] on span "535314" at bounding box center [1167, 16] width 29 height 13
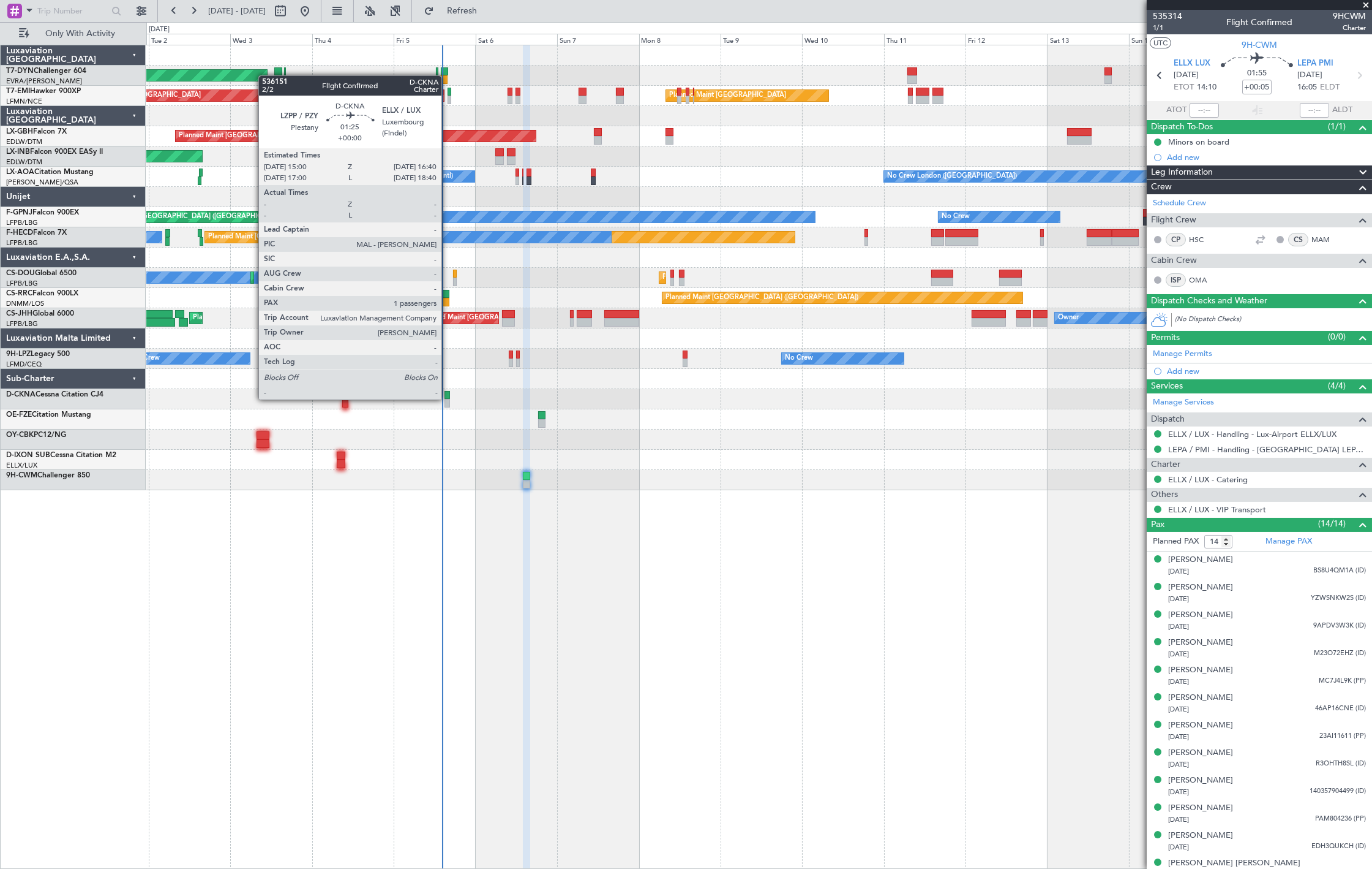
click at [448, 399] on div at bounding box center [447, 403] width 6 height 8
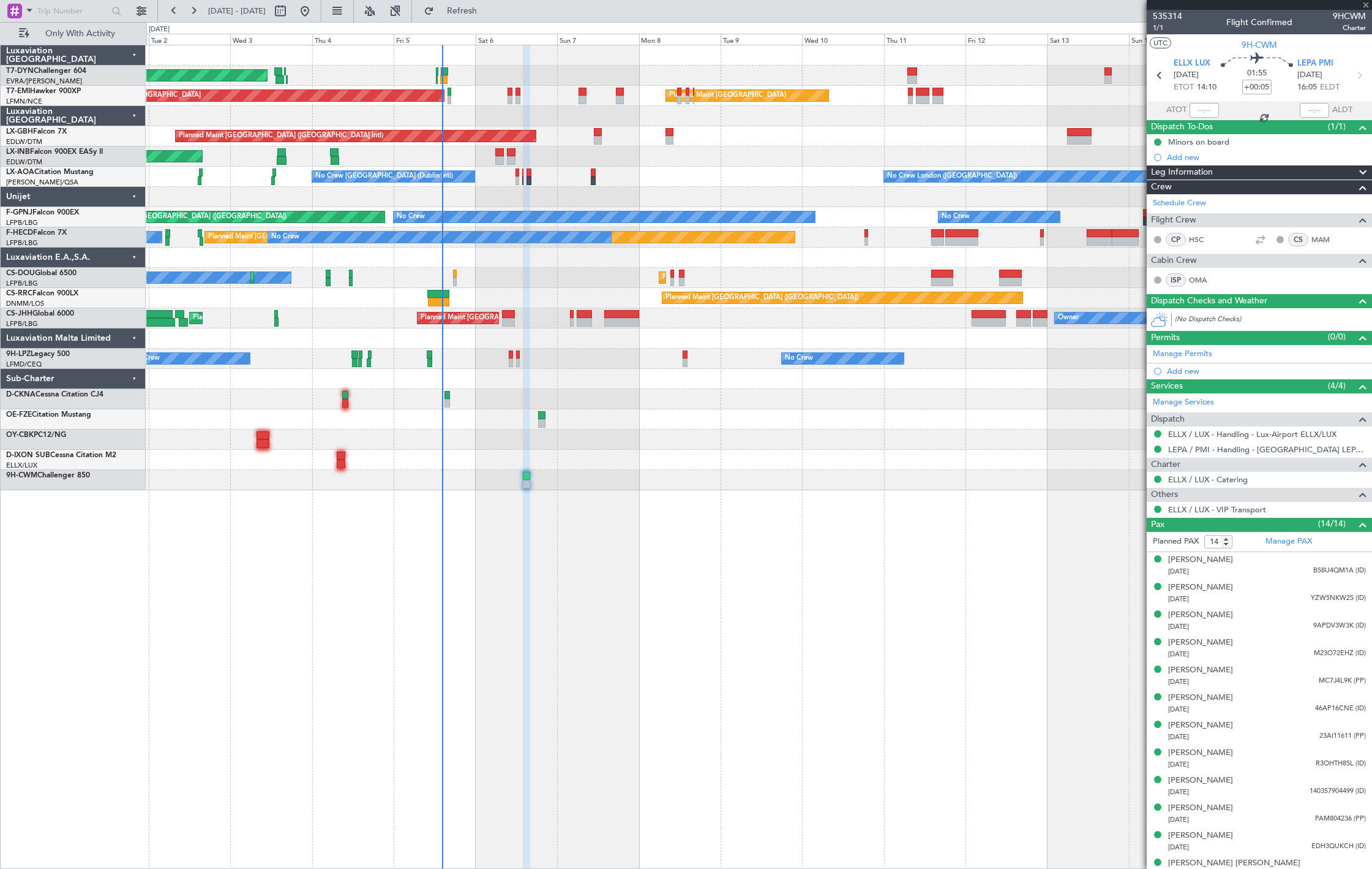
type input "1"
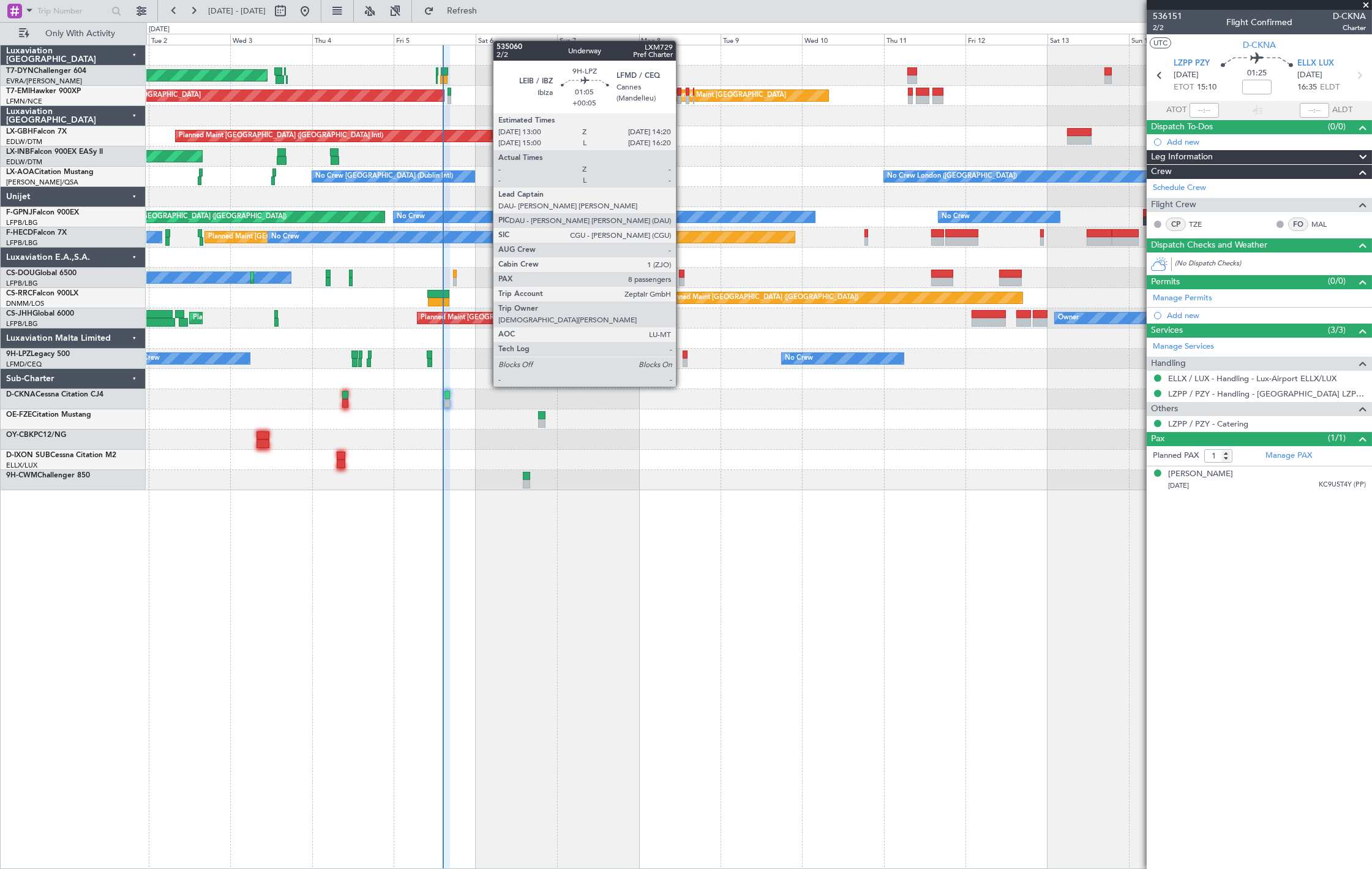
click at [683, 363] on div at bounding box center [686, 362] width 5 height 8
type input "+00:05"
type input "8"
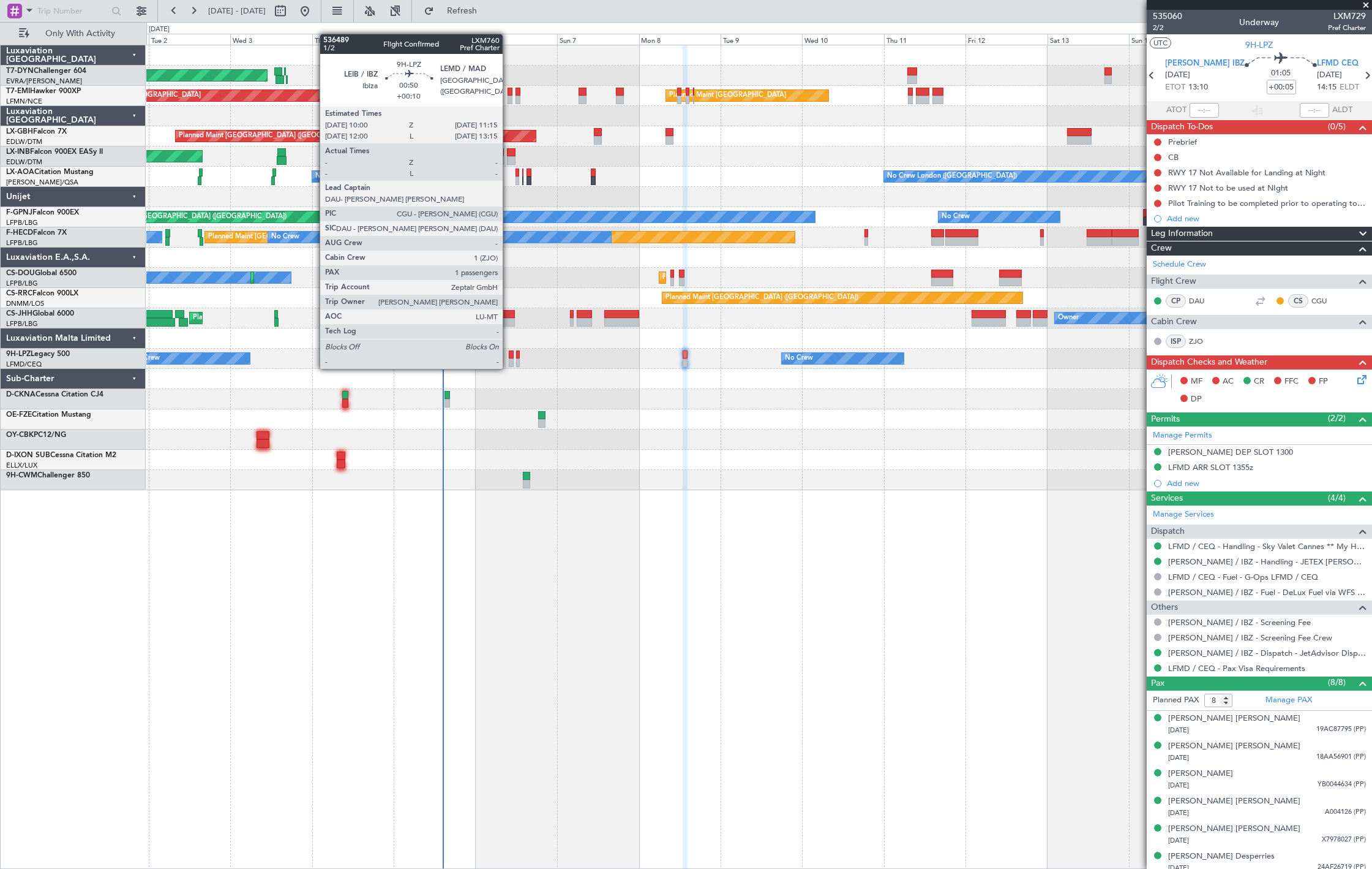
click at [509, 356] on div at bounding box center [511, 354] width 5 height 8
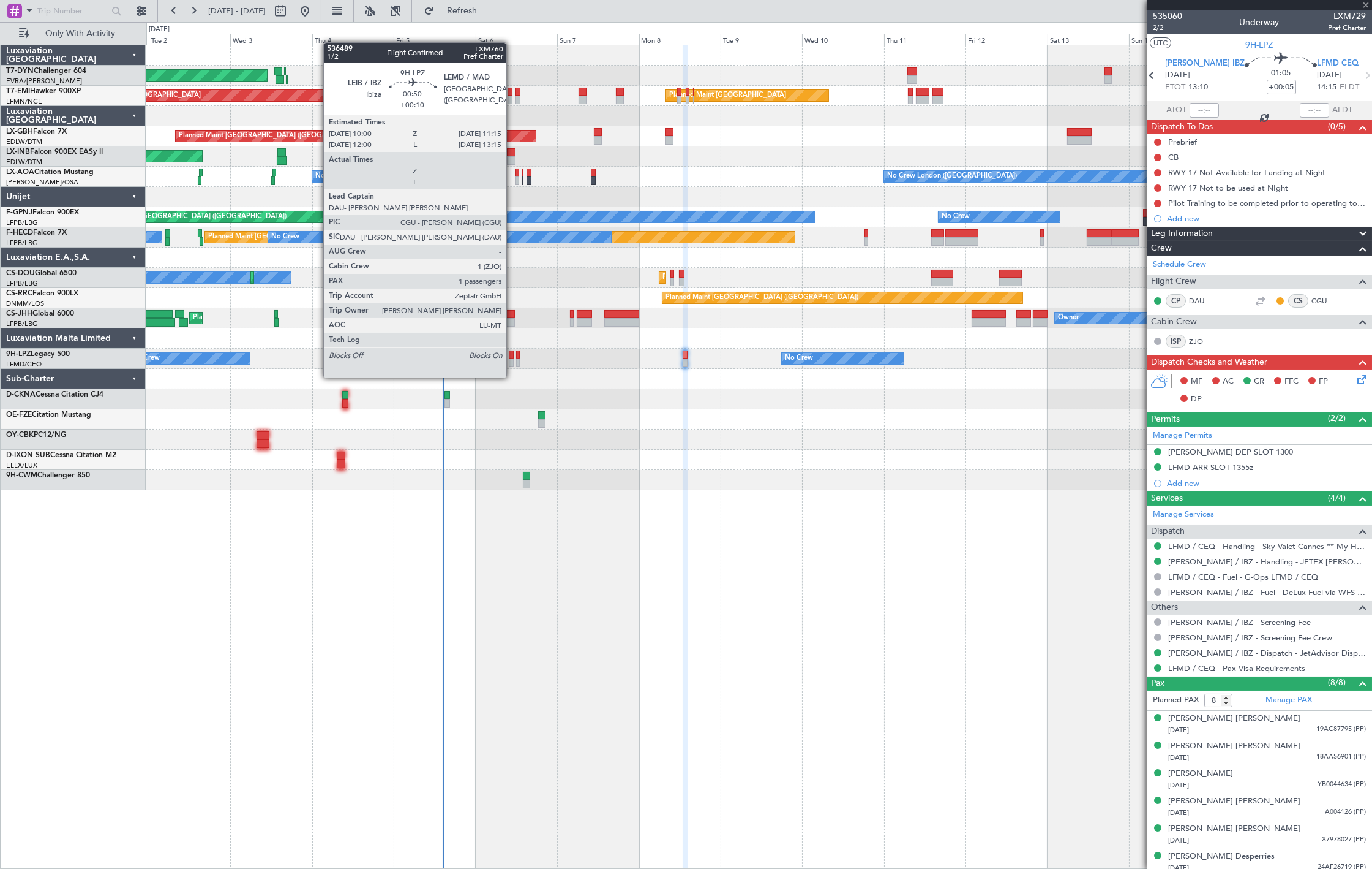
type input "+00:10"
type input "1"
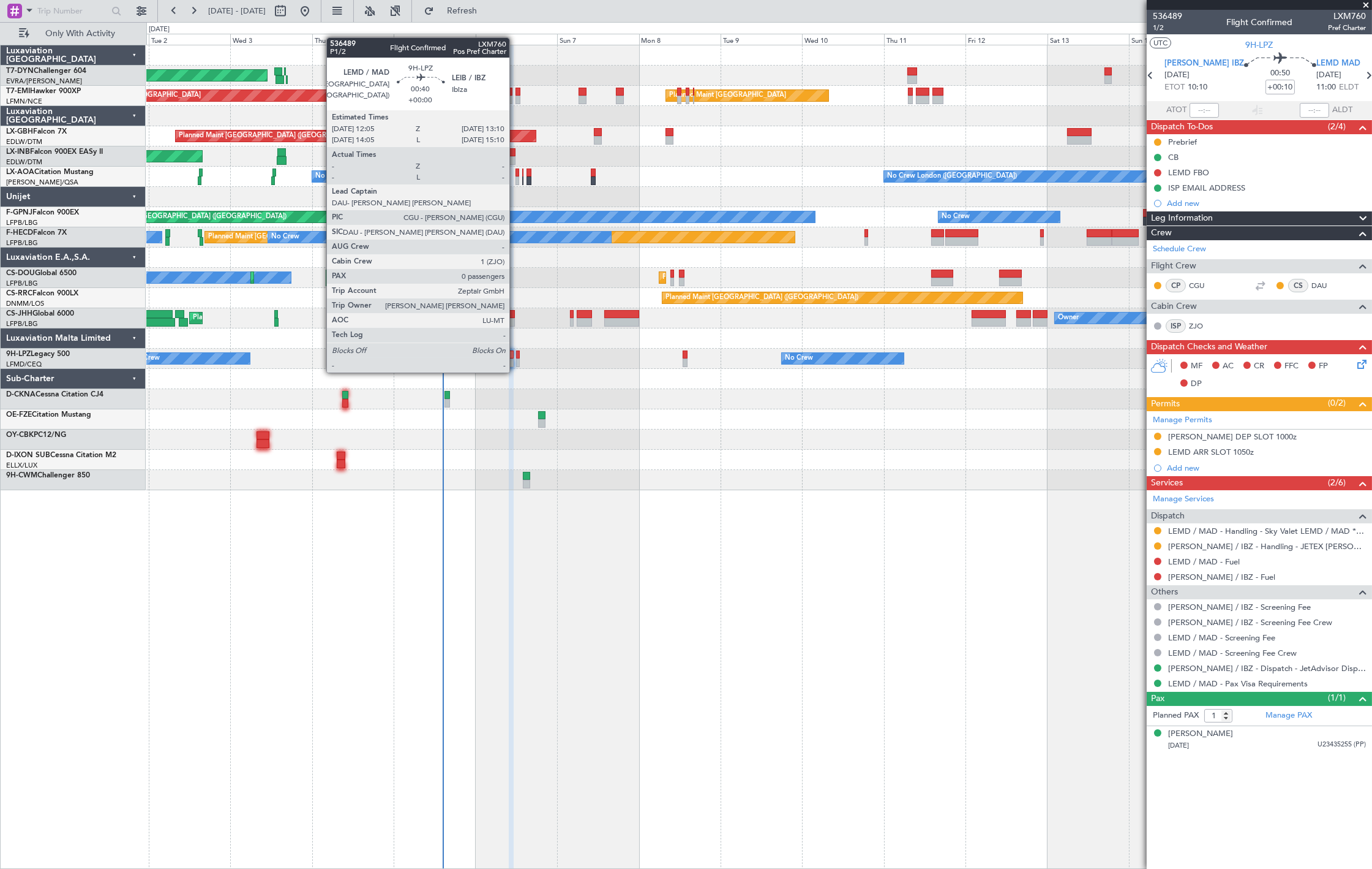
click at [516, 360] on div at bounding box center [518, 362] width 5 height 8
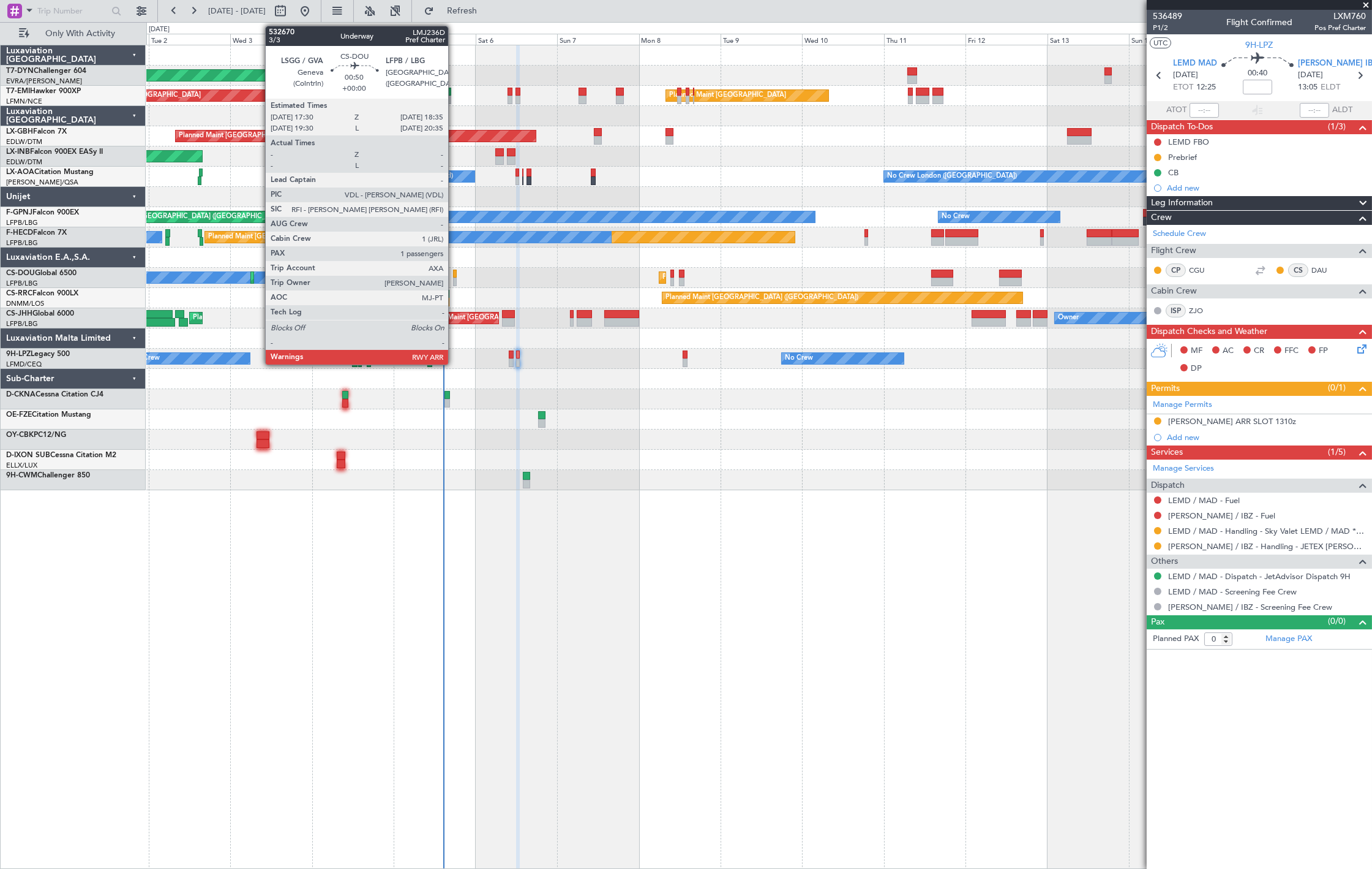
click at [454, 276] on div at bounding box center [455, 274] width 5 height 8
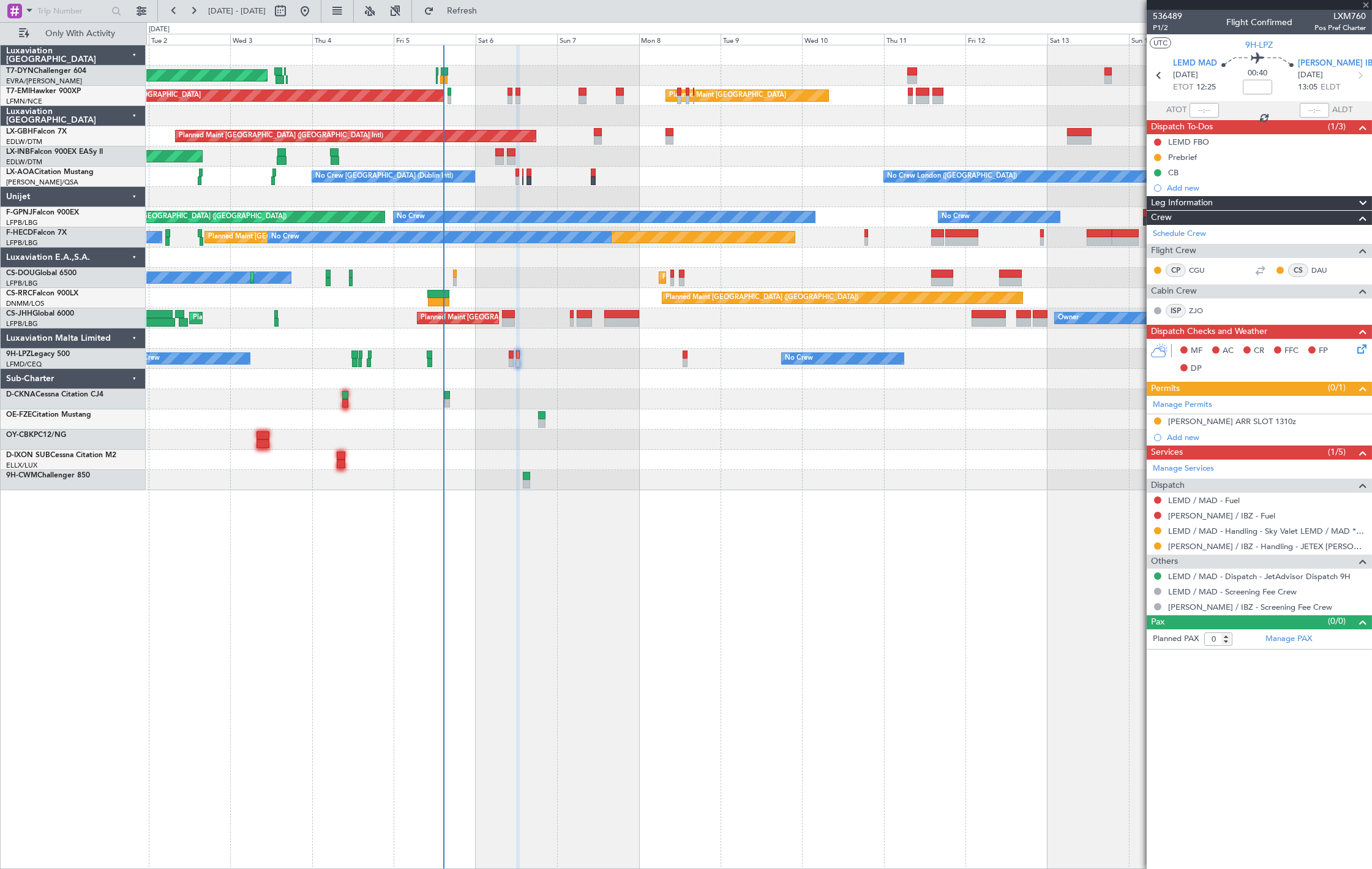
type input "1"
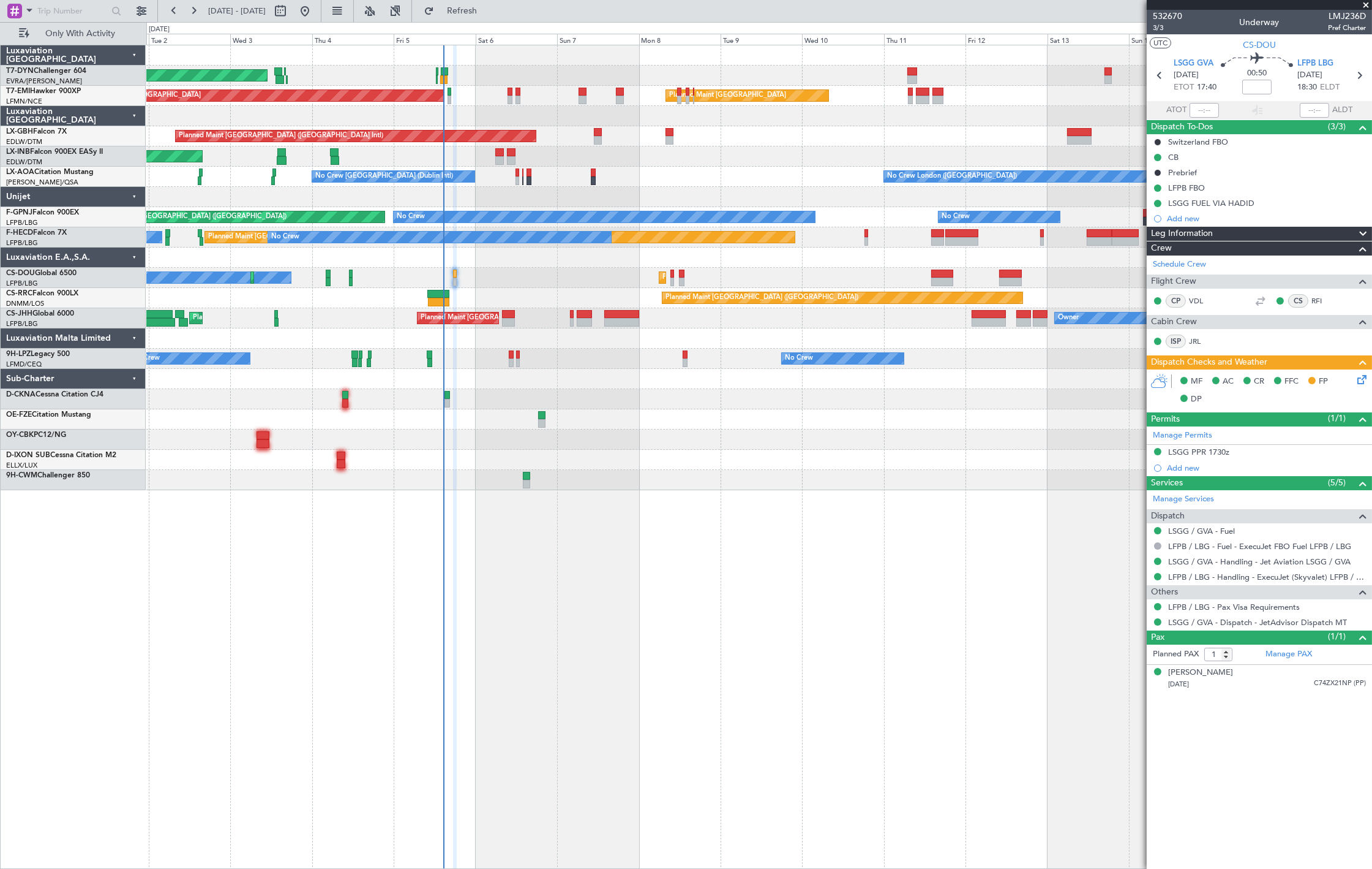
click at [447, 399] on div at bounding box center [447, 403] width 6 height 8
